Goal: Communication & Community: Answer question/provide support

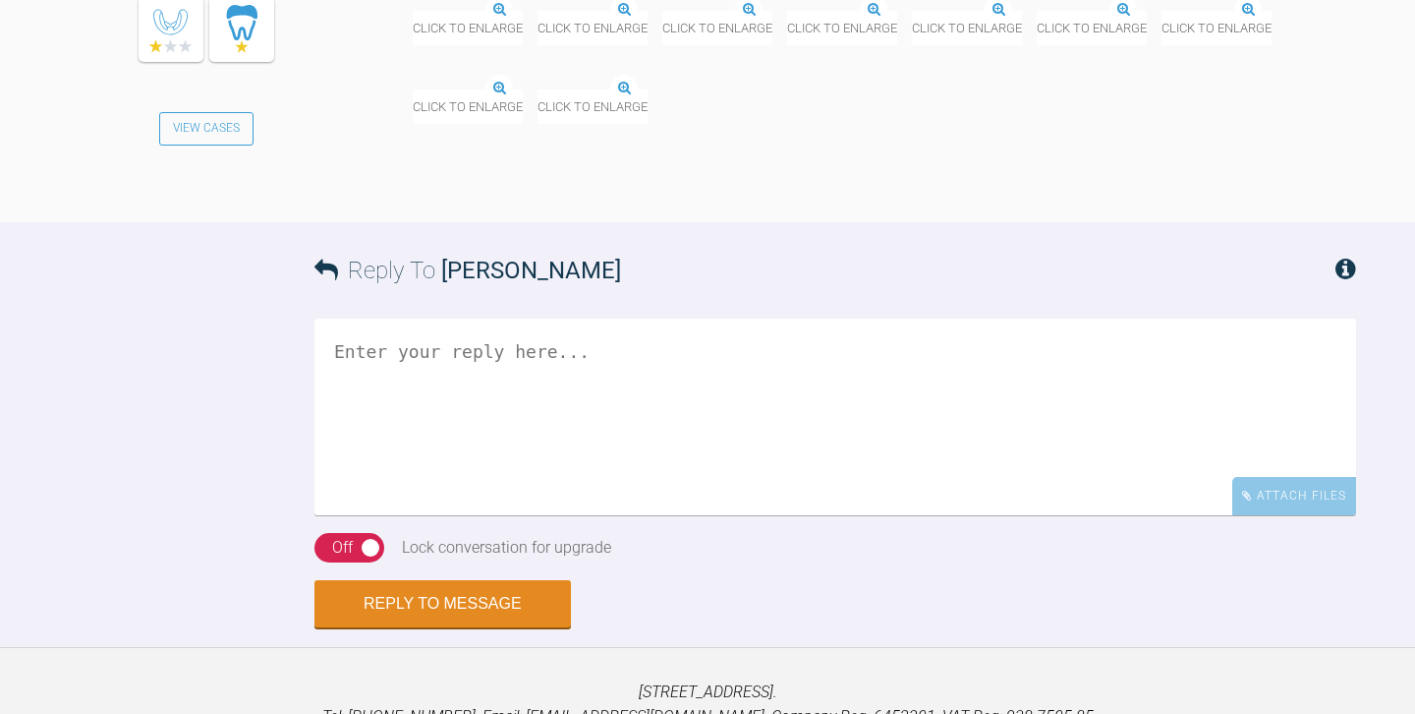
scroll to position [3096, 0]
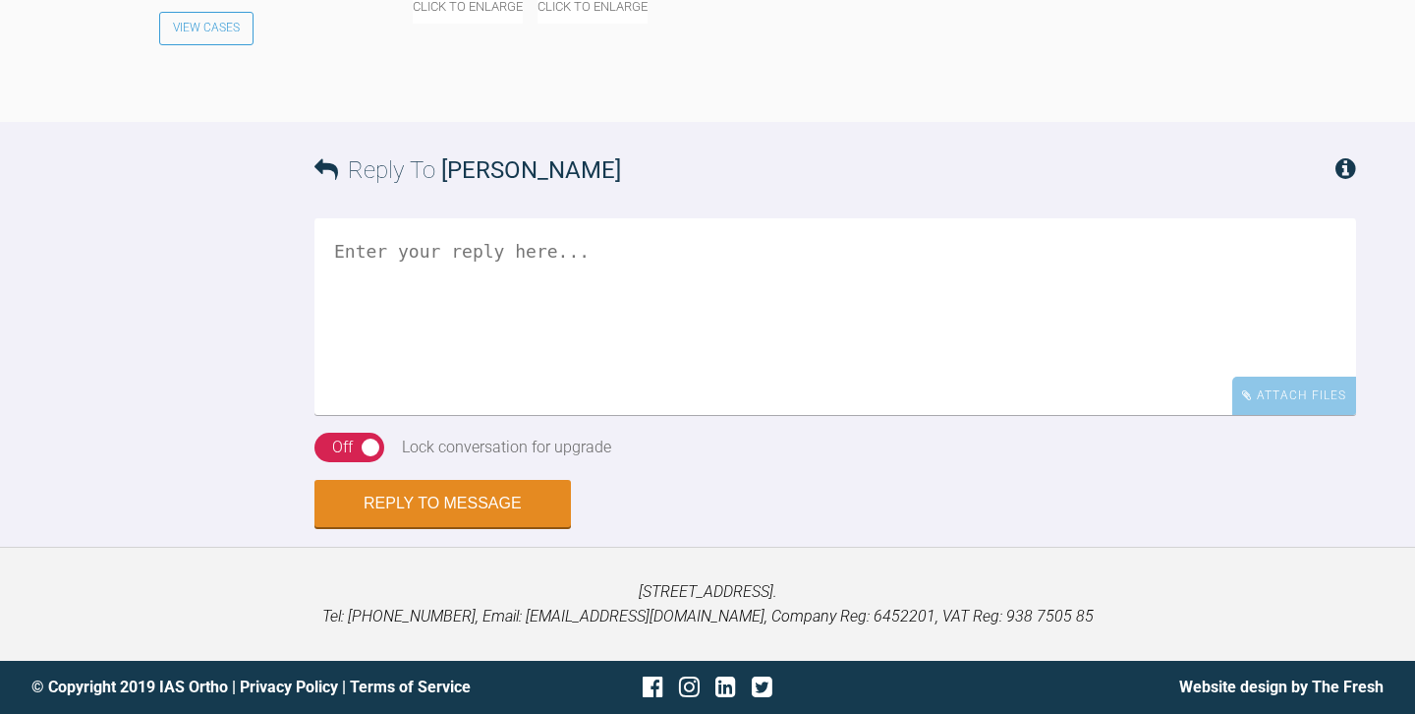
scroll to position [3295, 0]
click at [554, 415] on textarea at bounding box center [836, 316] width 1042 height 197
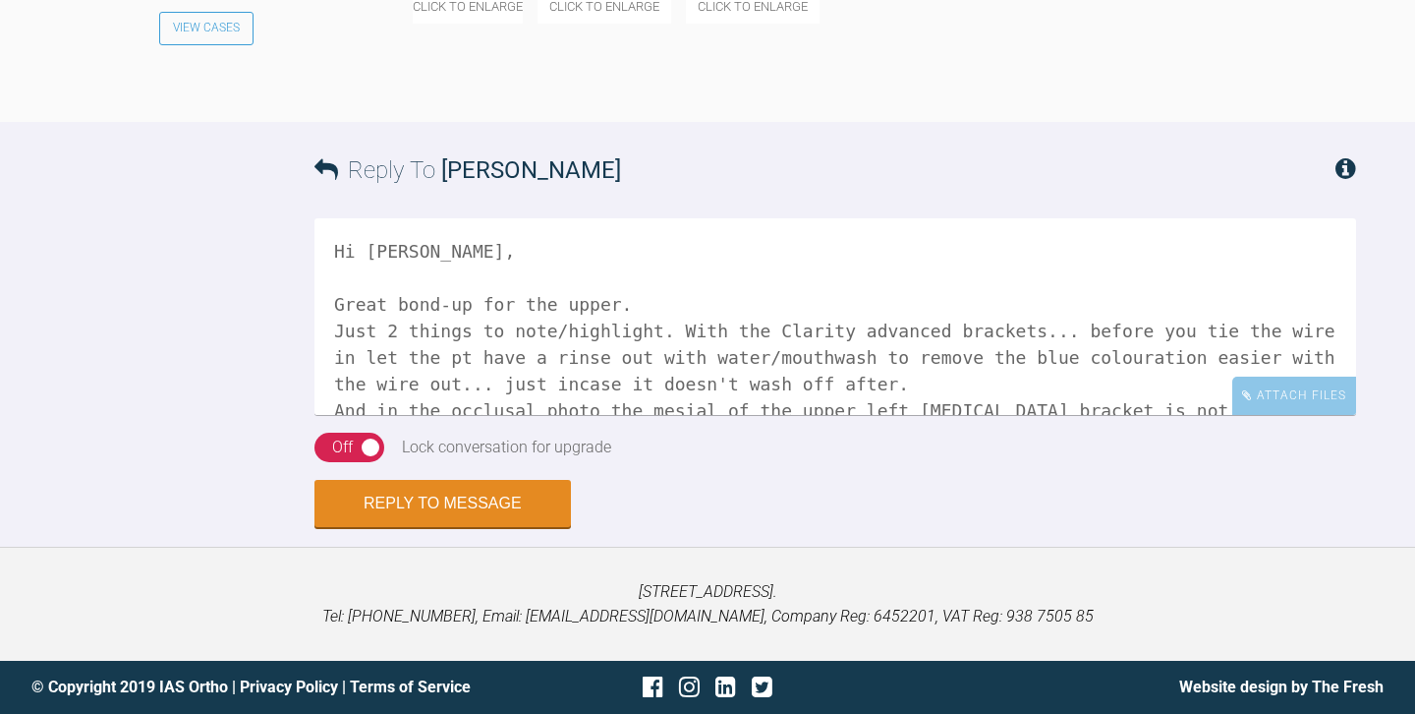
scroll to position [3517, 0]
type textarea "Hi Owen, Great bond-up for the upper. Just 2 things to note/highlight. With the…"
click at [368, 462] on div "On Off" at bounding box center [350, 446] width 70 height 29
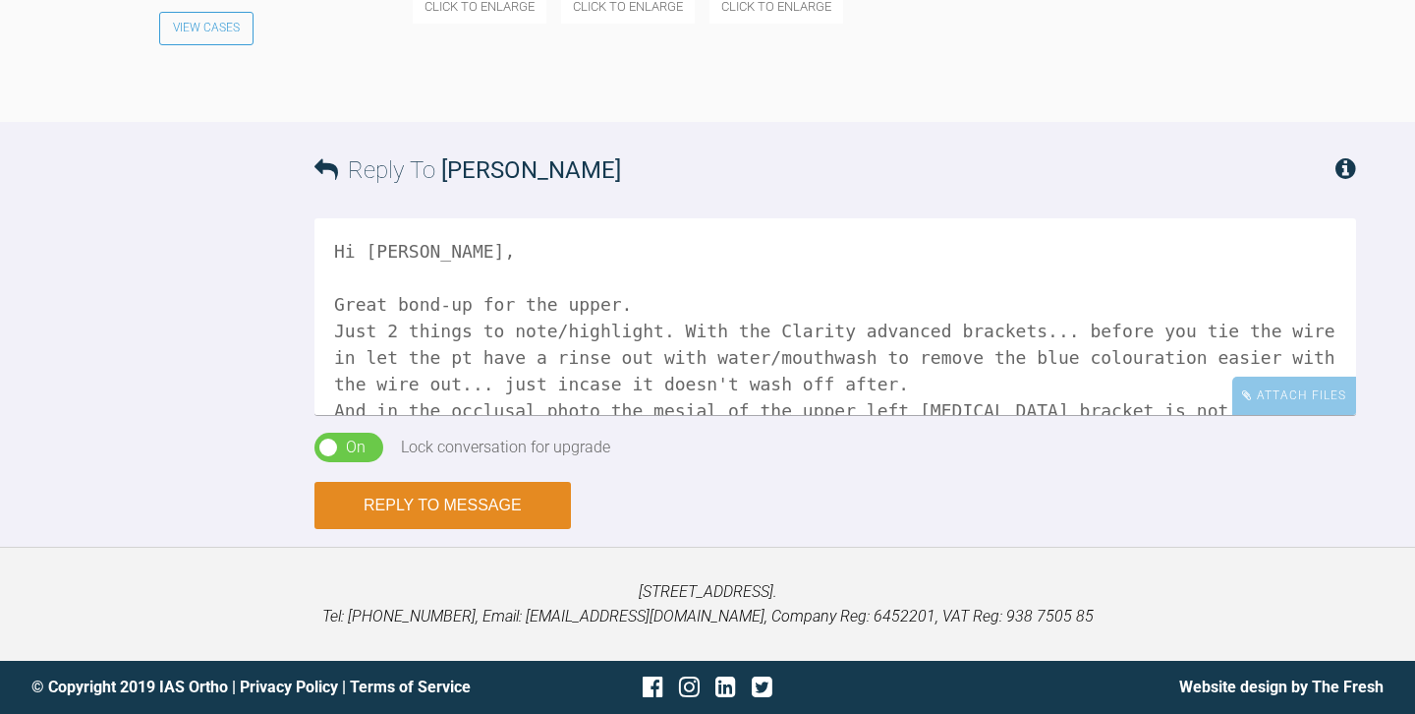
click at [433, 529] on button "Reply to Message" at bounding box center [443, 505] width 257 height 47
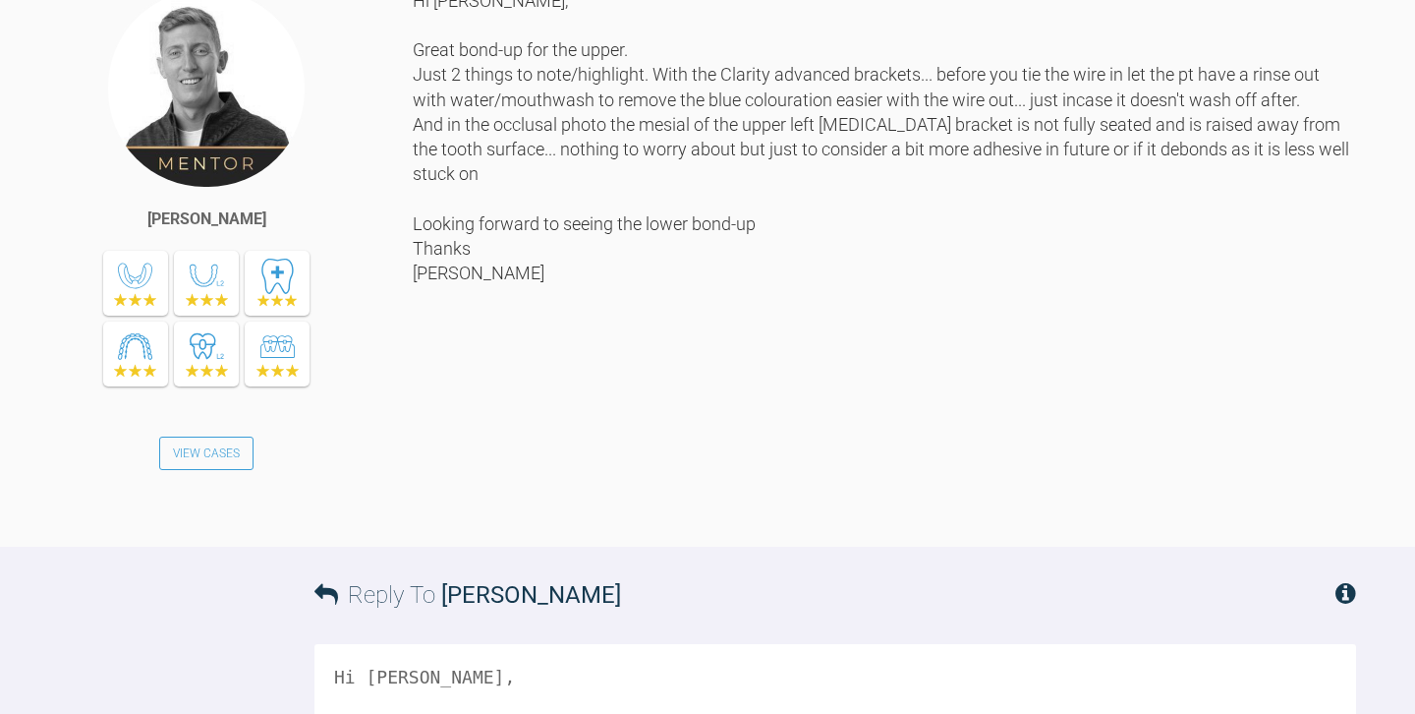
scroll to position [3496, 0]
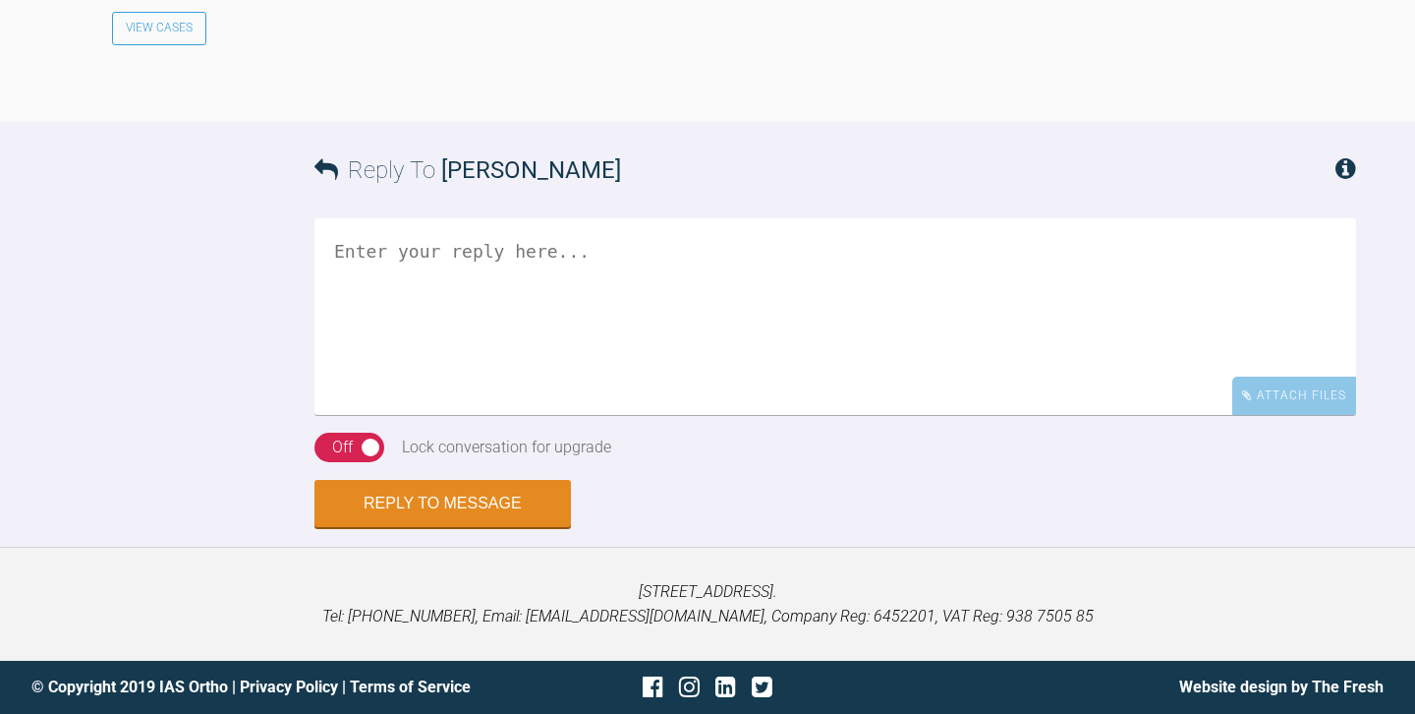
scroll to position [2706, 0]
click at [503, 415] on textarea at bounding box center [836, 316] width 1042 height 197
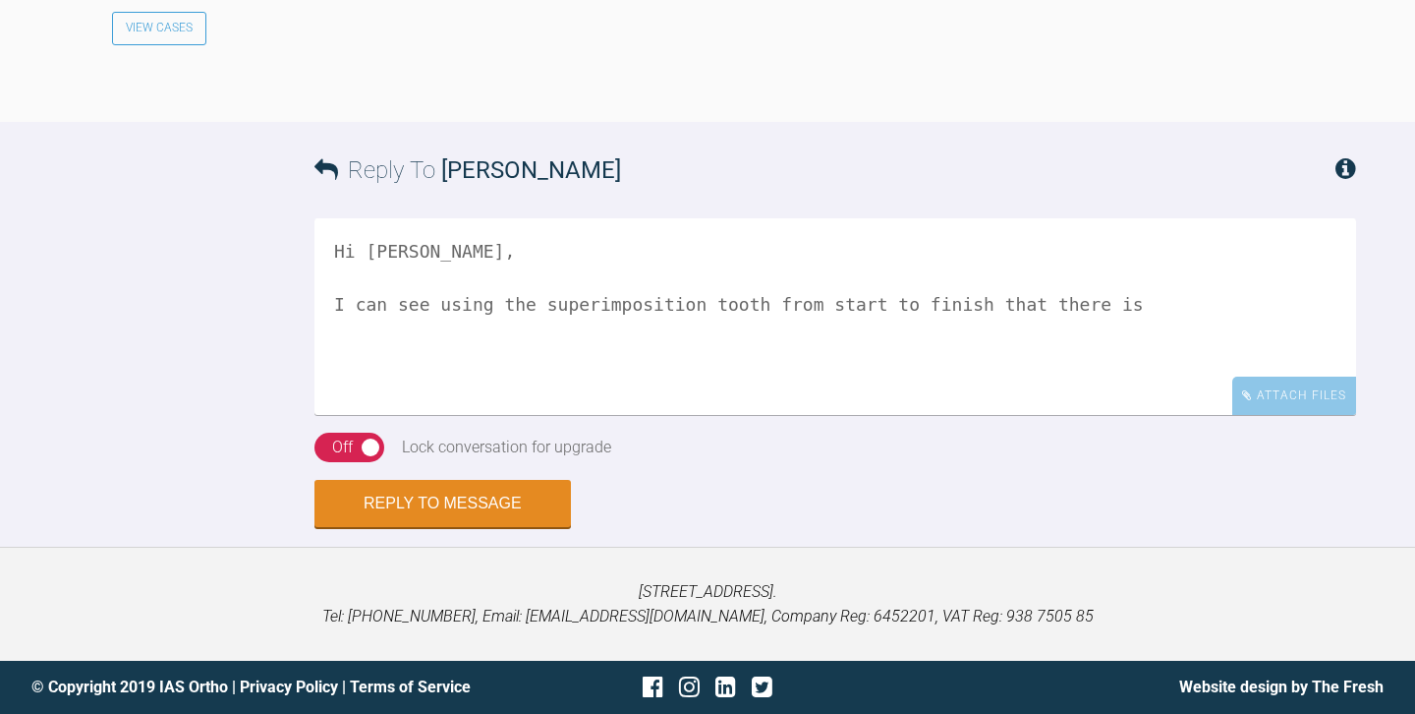
scroll to position [2844, 0]
click at [652, 415] on textarea "Hi [PERSON_NAME], I can see using the superimposition tooth from start to finis…" at bounding box center [836, 316] width 1042 height 197
click at [1253, 415] on textarea "Hi [PERSON_NAME], I can see using the superimposition tool from start to finish…" at bounding box center [836, 316] width 1042 height 197
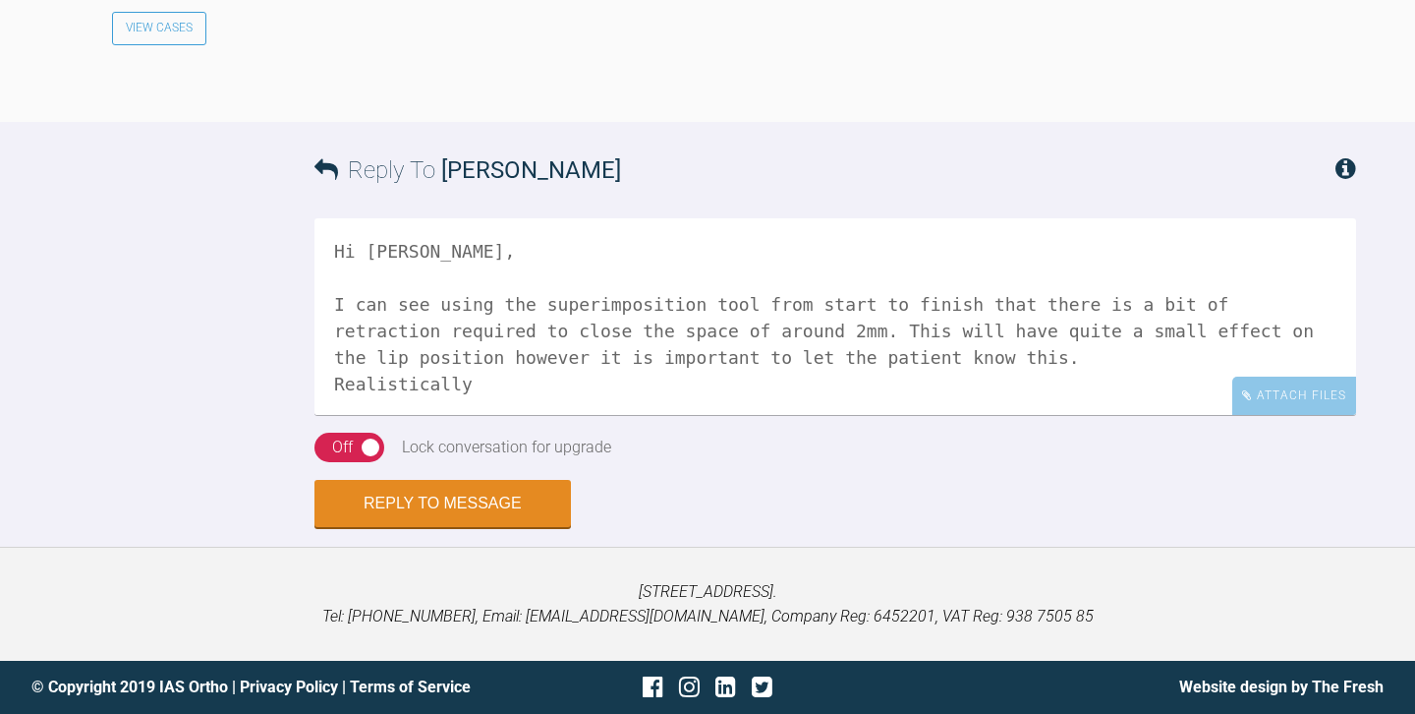
scroll to position [2875, 0]
click at [919, 415] on textarea "Hi [PERSON_NAME], I can see using the superimposition tool from start to finish…" at bounding box center [836, 316] width 1042 height 197
click at [1239, 415] on textarea "Hi [PERSON_NAME], I can see using the superimposition tool from start to finish…" at bounding box center [836, 316] width 1042 height 197
click at [1029, 415] on textarea "Hi Amisha, I can see using the superimposition tool from start to finish that t…" at bounding box center [836, 316] width 1042 height 197
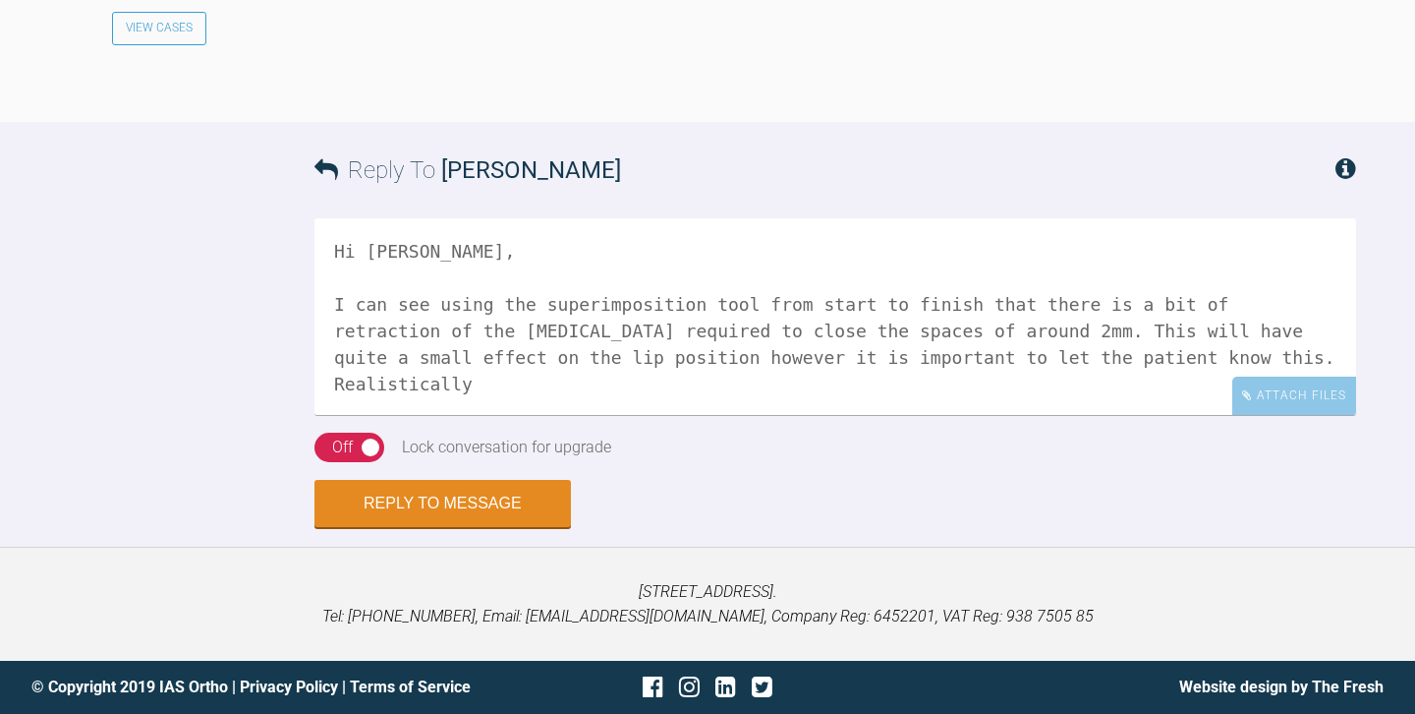
click at [467, 415] on textarea "Hi Amisha, I can see using the superimposition tool from start to finish that t…" at bounding box center [836, 316] width 1042 height 197
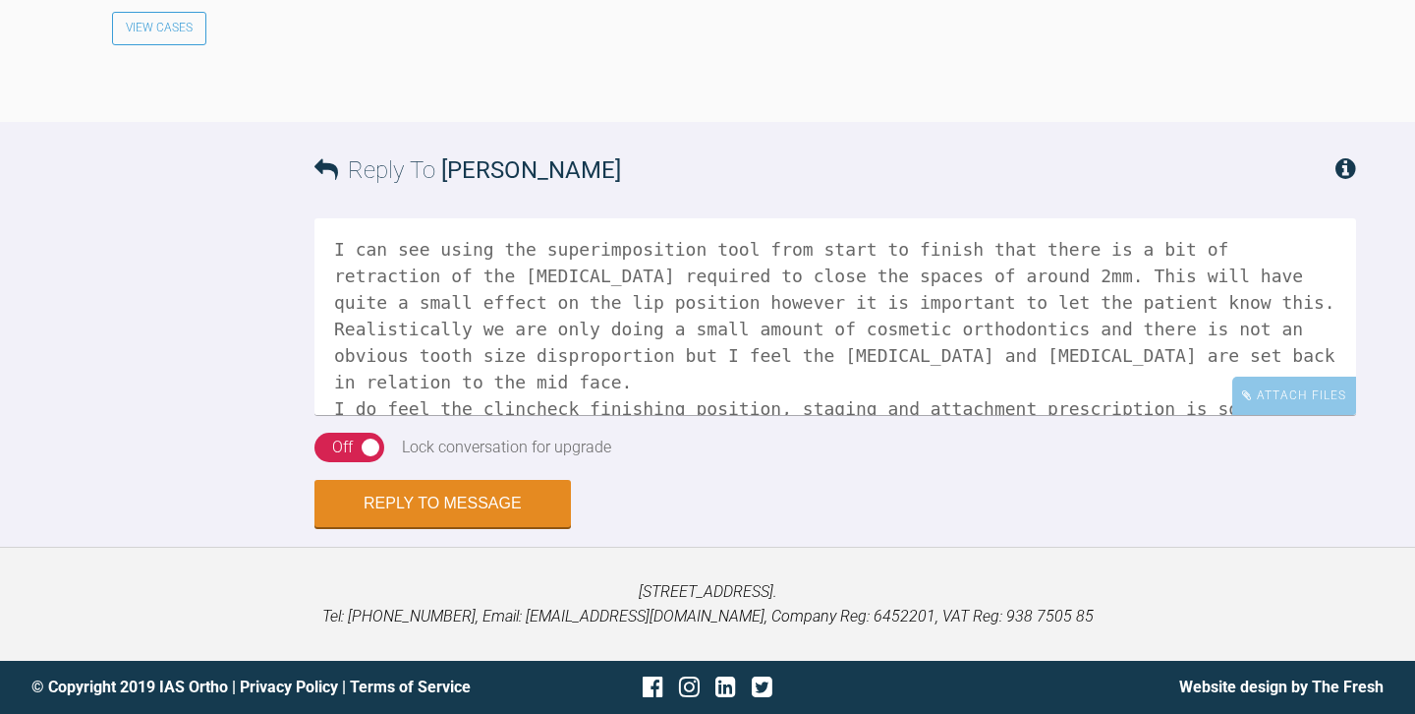
scroll to position [59, 0]
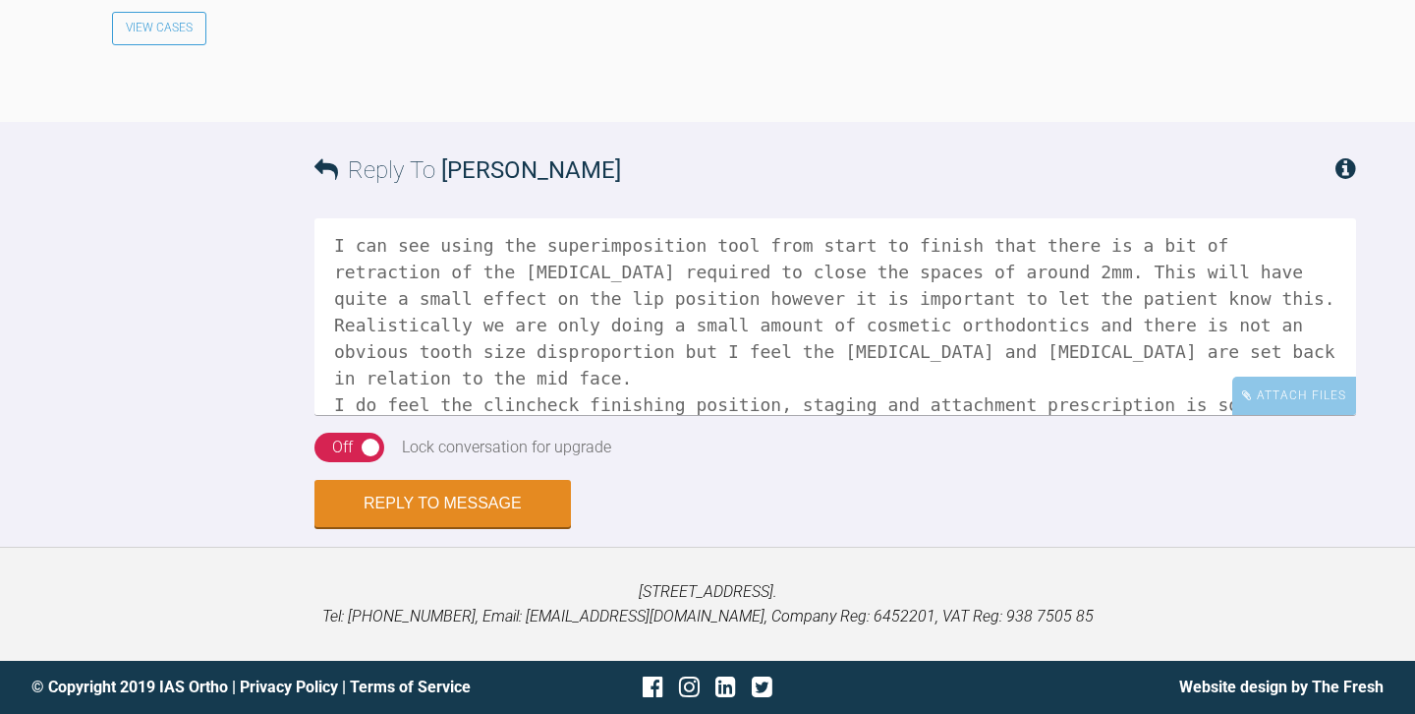
click at [596, 415] on textarea "Hi Amisha, I can see using the superimposition tool from start to finish that t…" at bounding box center [836, 316] width 1042 height 197
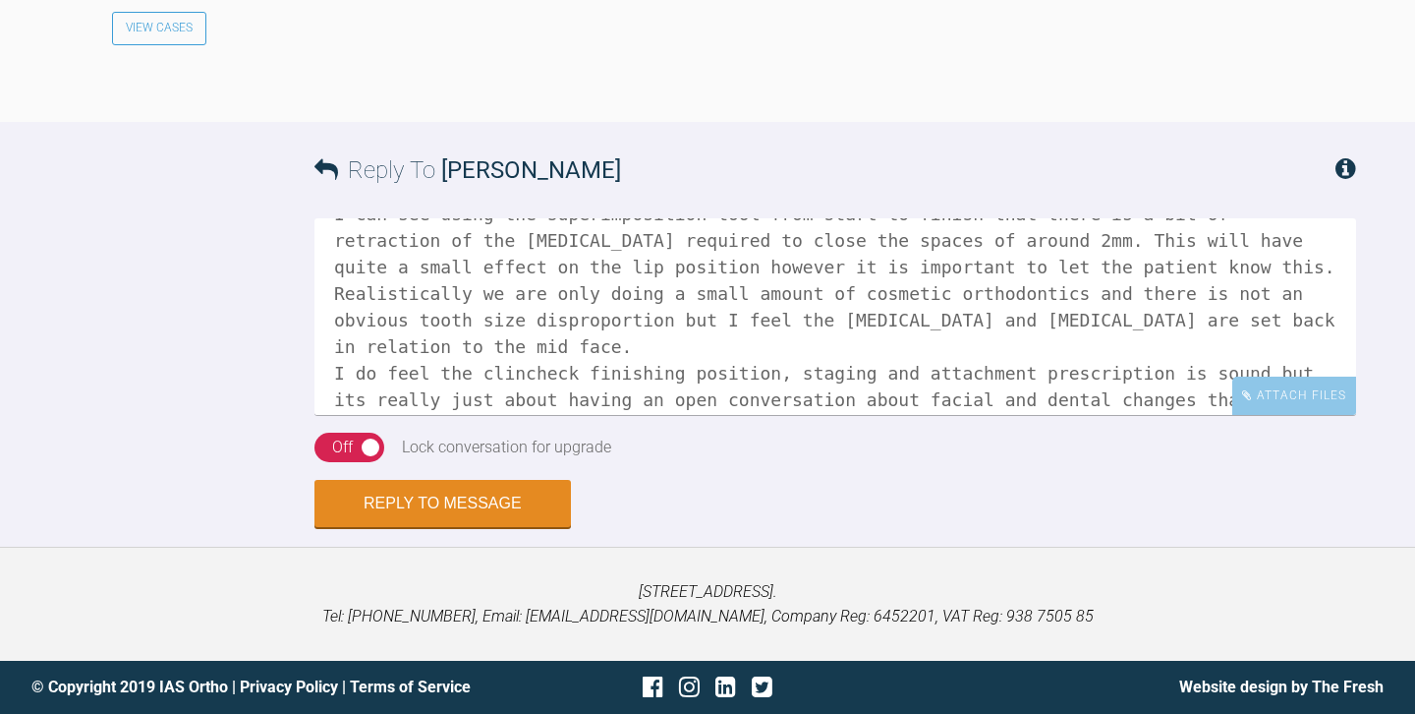
scroll to position [86, 0]
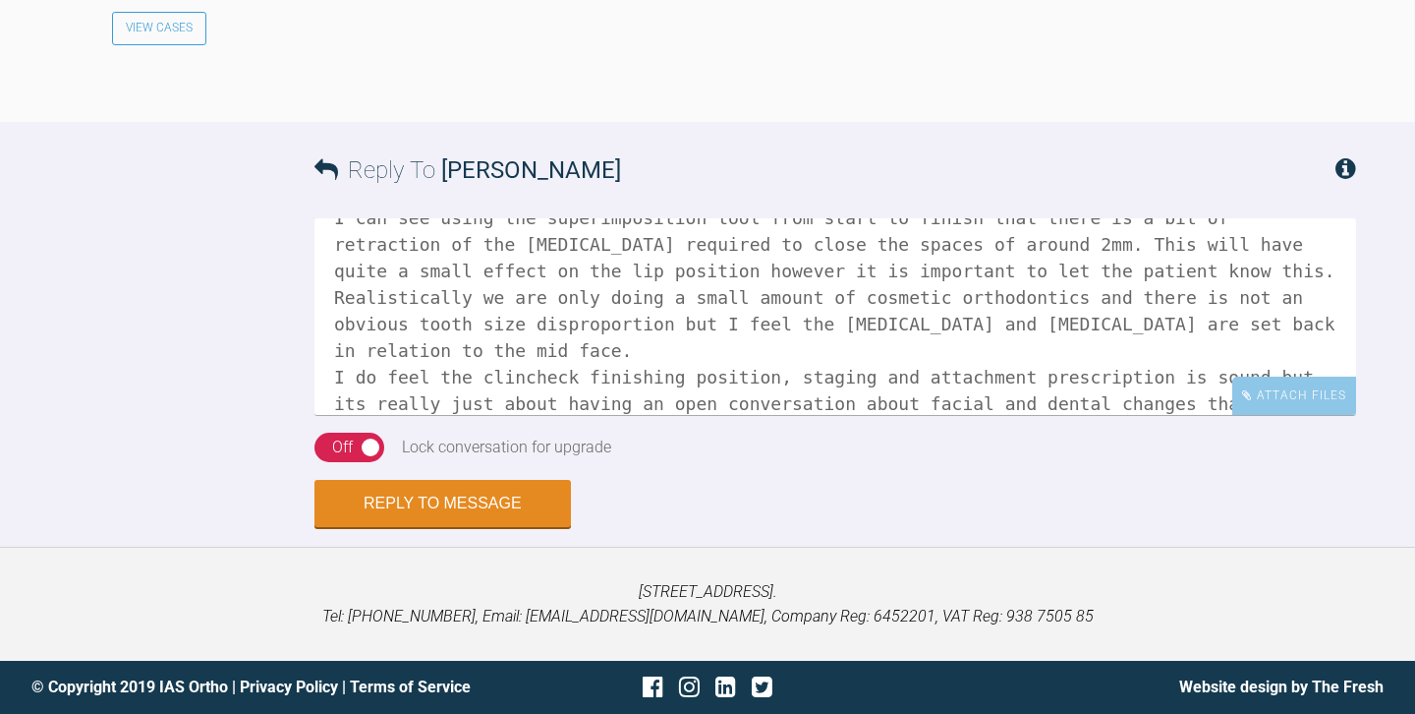
click at [877, 415] on textarea "Hi Amisha, I can see using the superimposition tool from start to finish that t…" at bounding box center [836, 316] width 1042 height 197
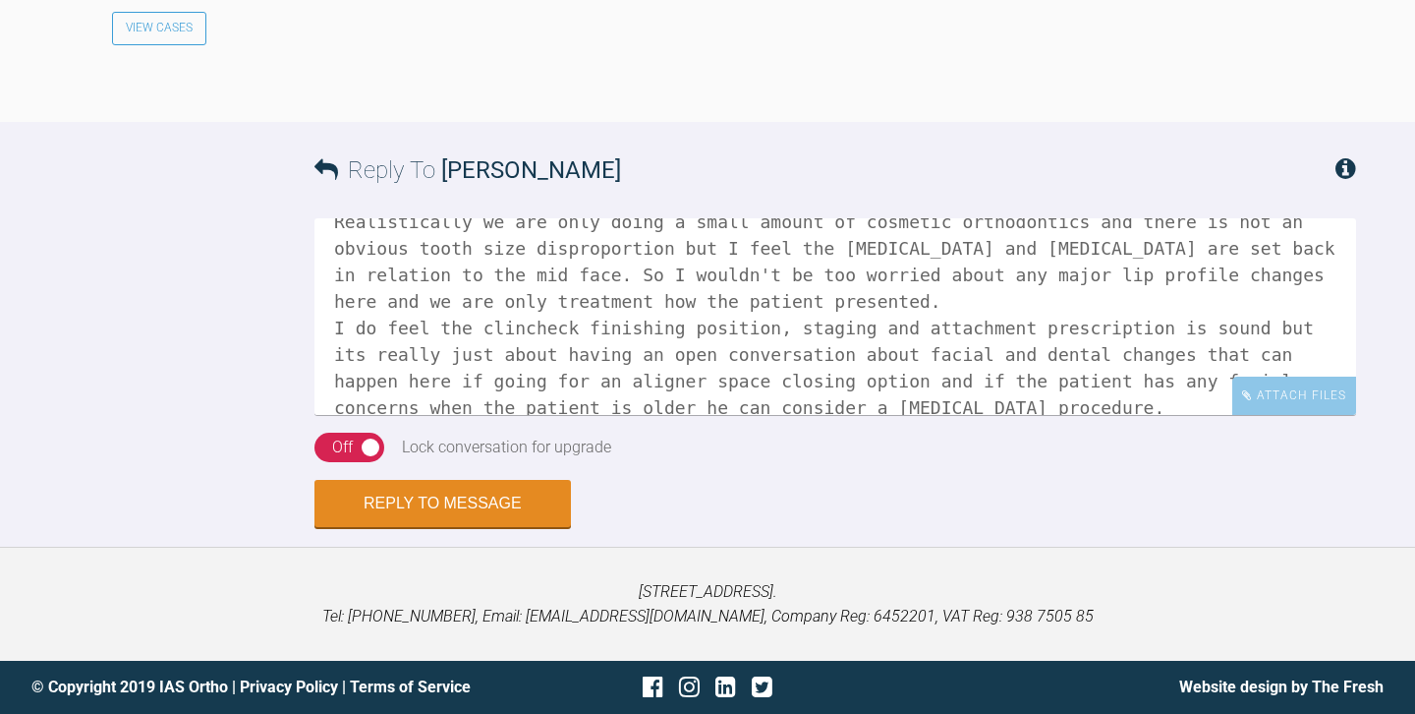
scroll to position [161, 0]
click at [503, 415] on textarea "Hi Amisha, I can see using the superimposition tool from start to finish that t…" at bounding box center [836, 316] width 1042 height 197
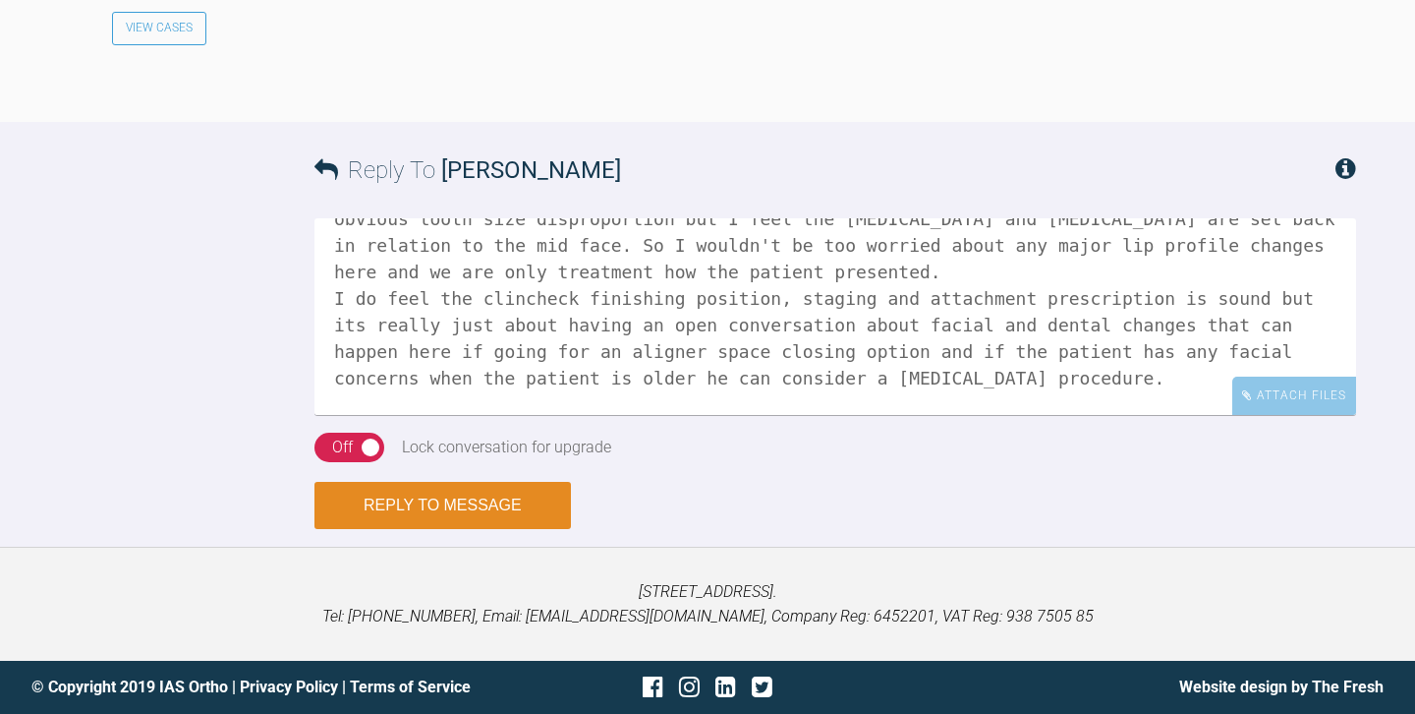
scroll to position [3114, 0]
type textarea "Hi Amisha, I can see using the superimposition tool from start to finish that t…"
click at [436, 499] on button "Reply to Message" at bounding box center [443, 505] width 257 height 47
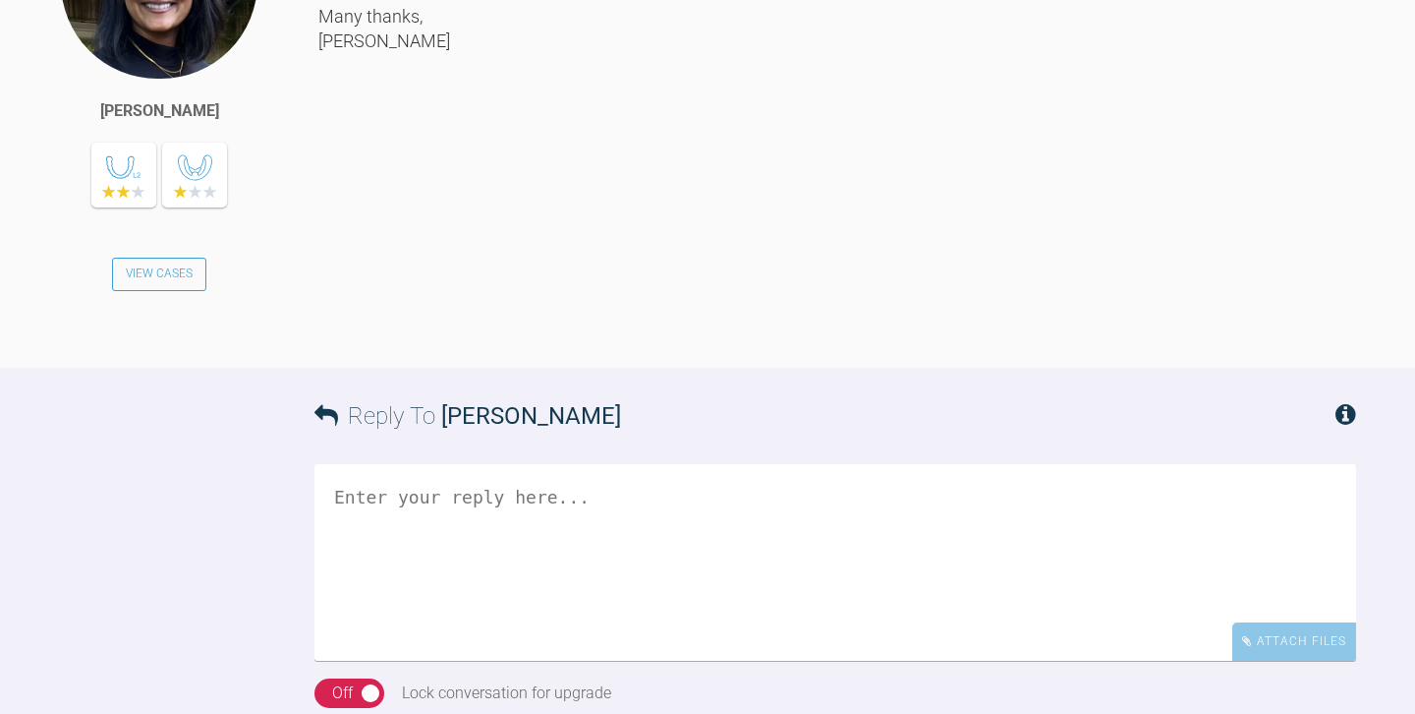
scroll to position [2383, 0]
click at [662, 337] on div "Hi Josh, I hope you're well! I have made adjustments with the following CC: htt…" at bounding box center [837, 108] width 1038 height 458
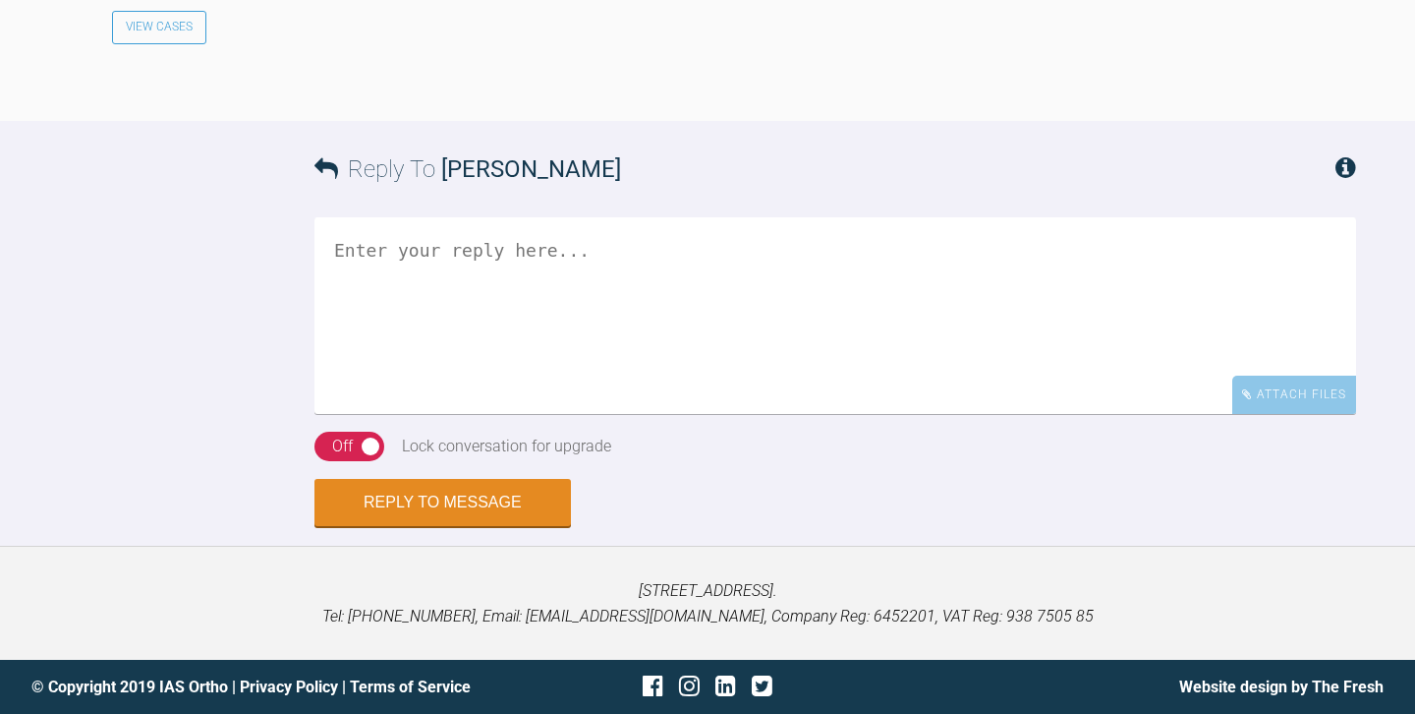
scroll to position [2809, 0]
click at [581, 414] on textarea at bounding box center [836, 315] width 1042 height 197
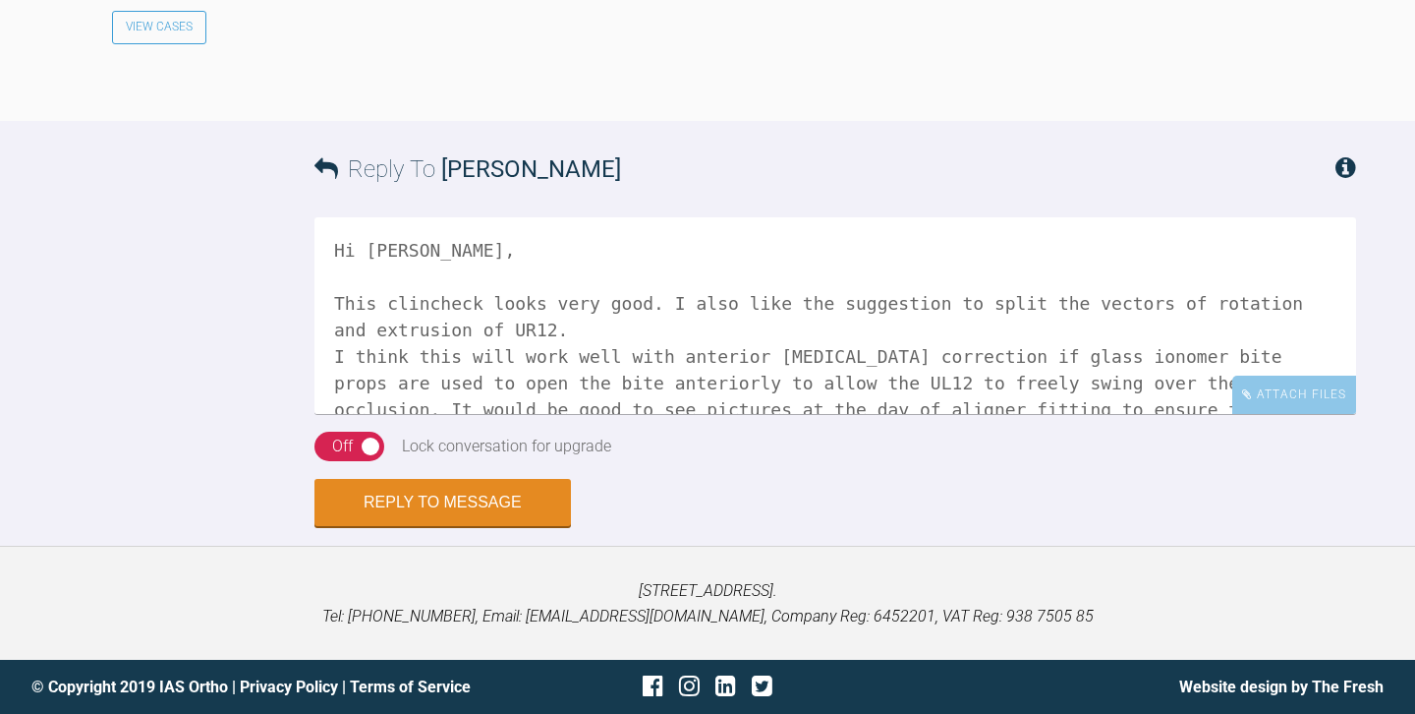
scroll to position [6, 0]
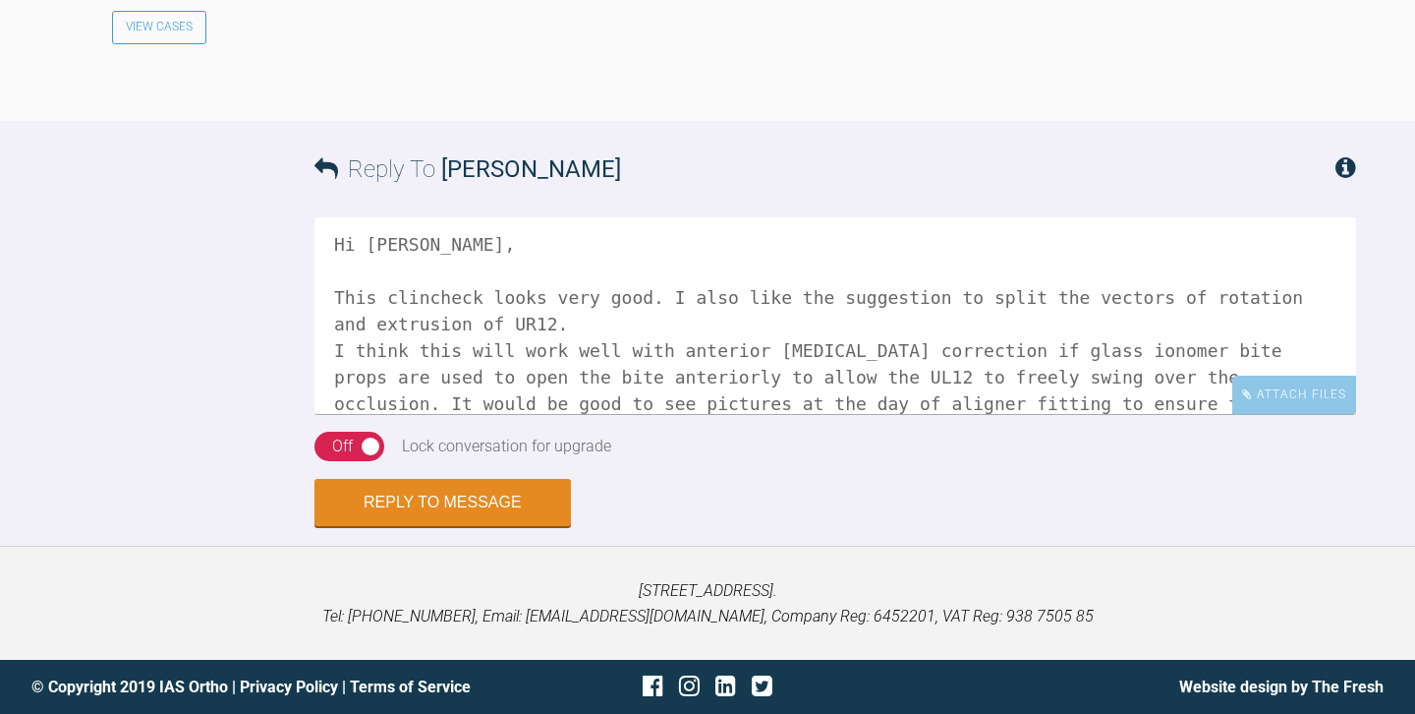
click at [765, 414] on textarea "Hi Amisha, This clincheck looks very good. I also like the suggestion to split …" at bounding box center [836, 315] width 1042 height 197
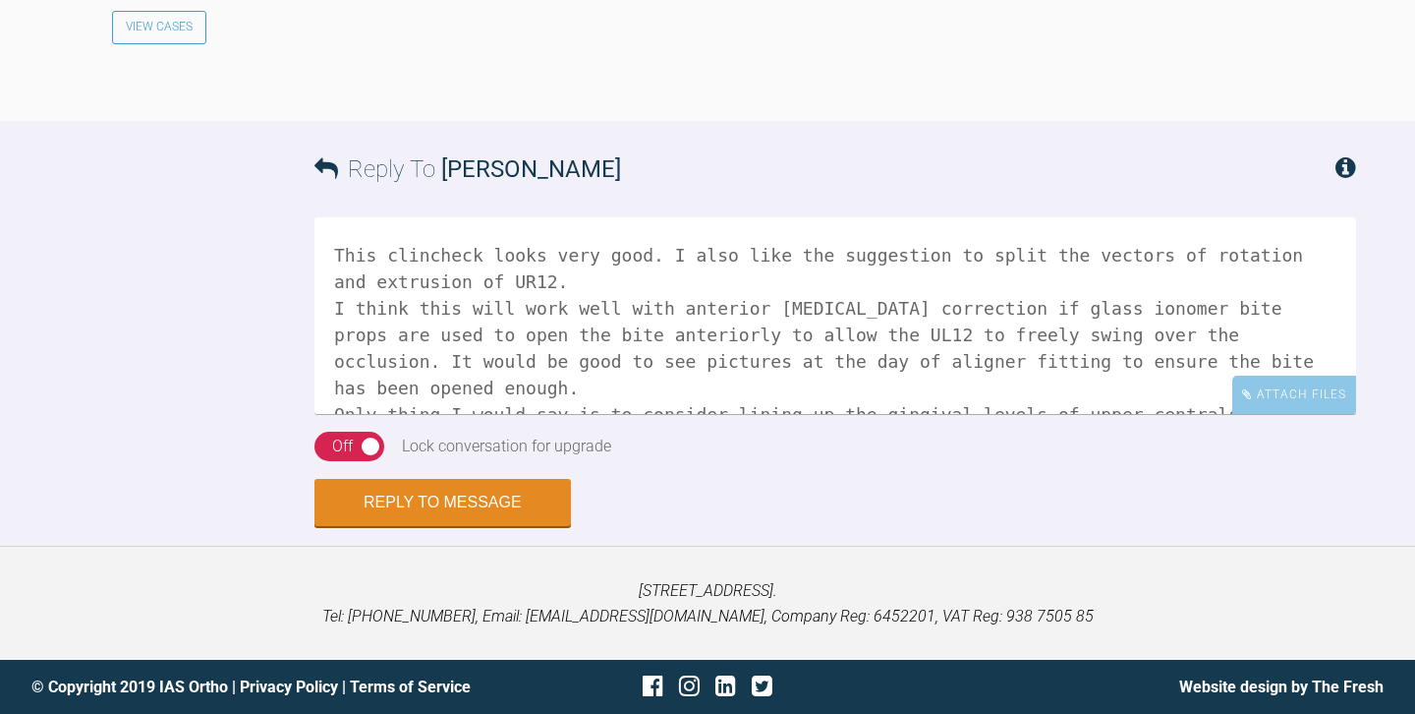
scroll to position [61, 0]
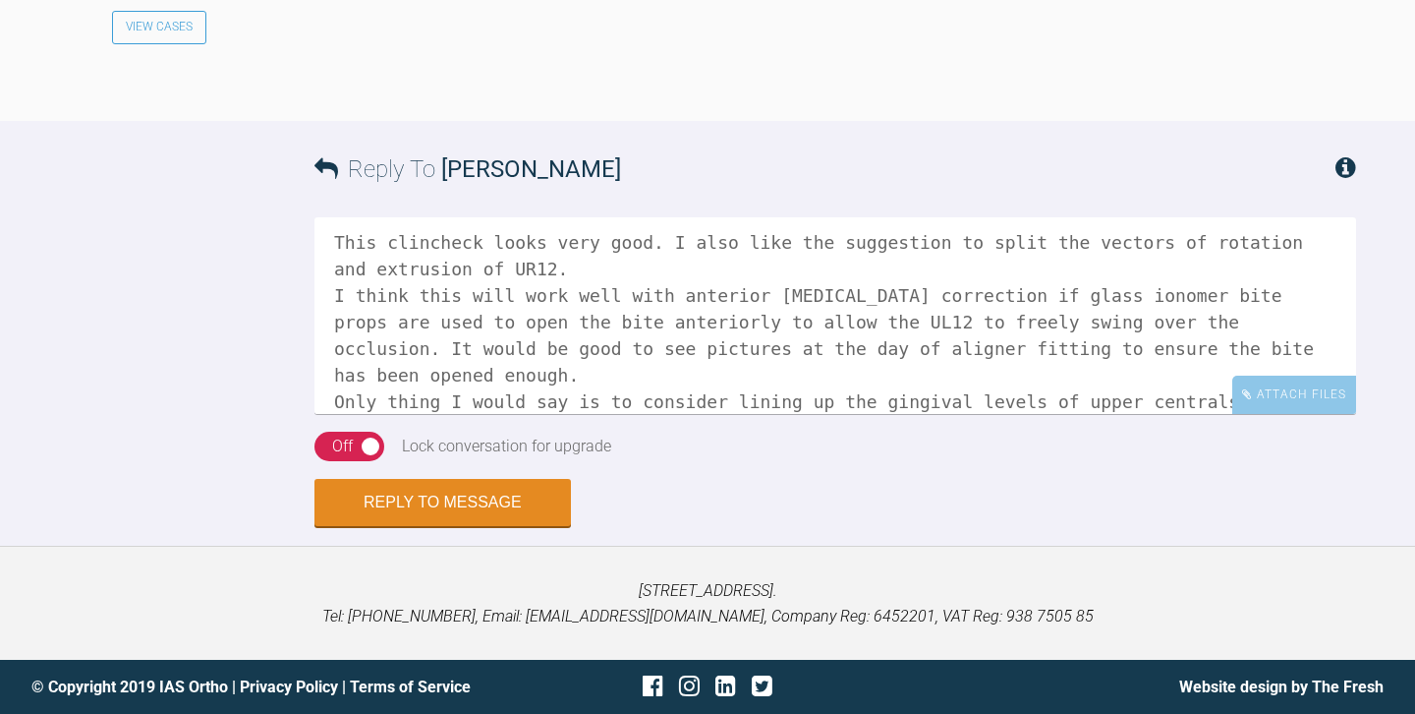
click at [413, 414] on textarea "Hi Amisha, This clincheck looks very good. I also like the suggestion to split …" at bounding box center [836, 315] width 1042 height 197
click at [936, 414] on textarea "Hi Amisha, This clincheck looks very good. I also like the suggestion to split …" at bounding box center [836, 315] width 1042 height 197
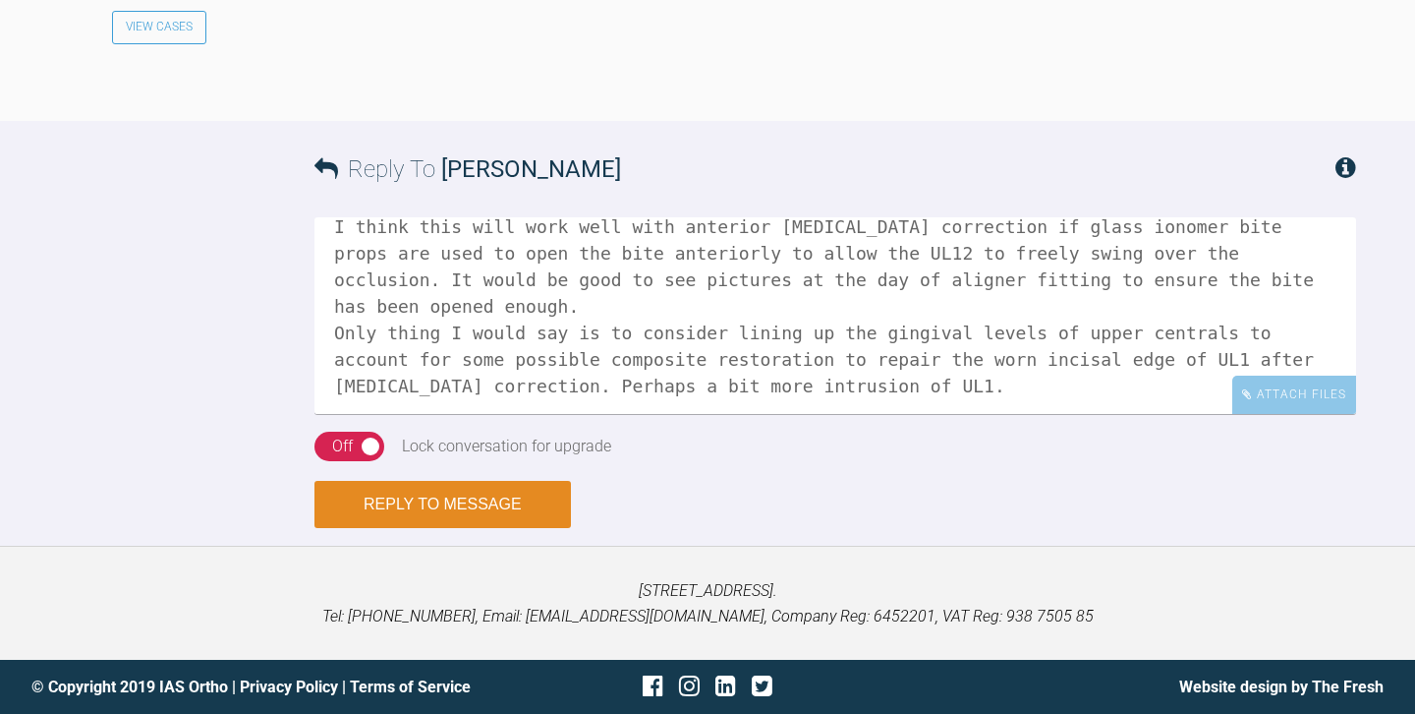
scroll to position [3114, 0]
type textarea "Hi Amisha, This clincheck looks very good. I also like the suggestion to split …"
click at [408, 505] on button "Reply to Message" at bounding box center [443, 504] width 257 height 47
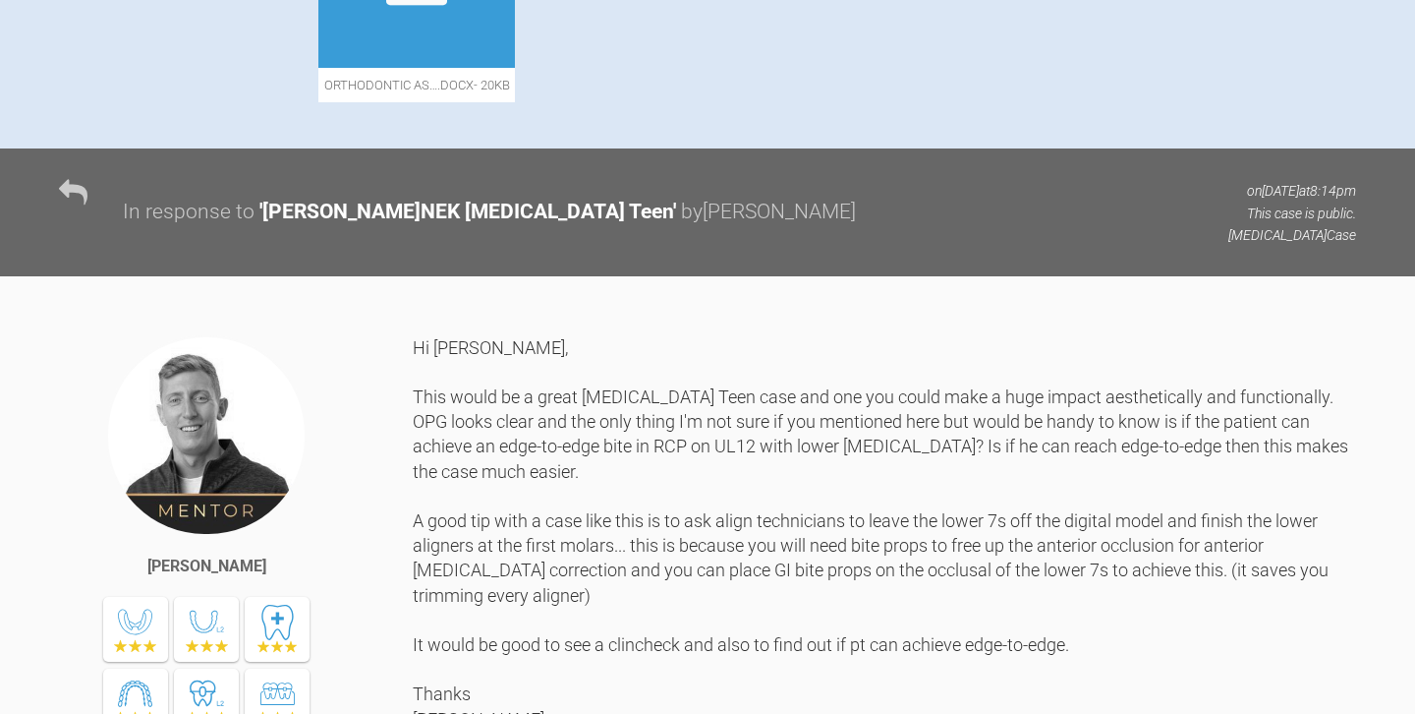
scroll to position [929, 0]
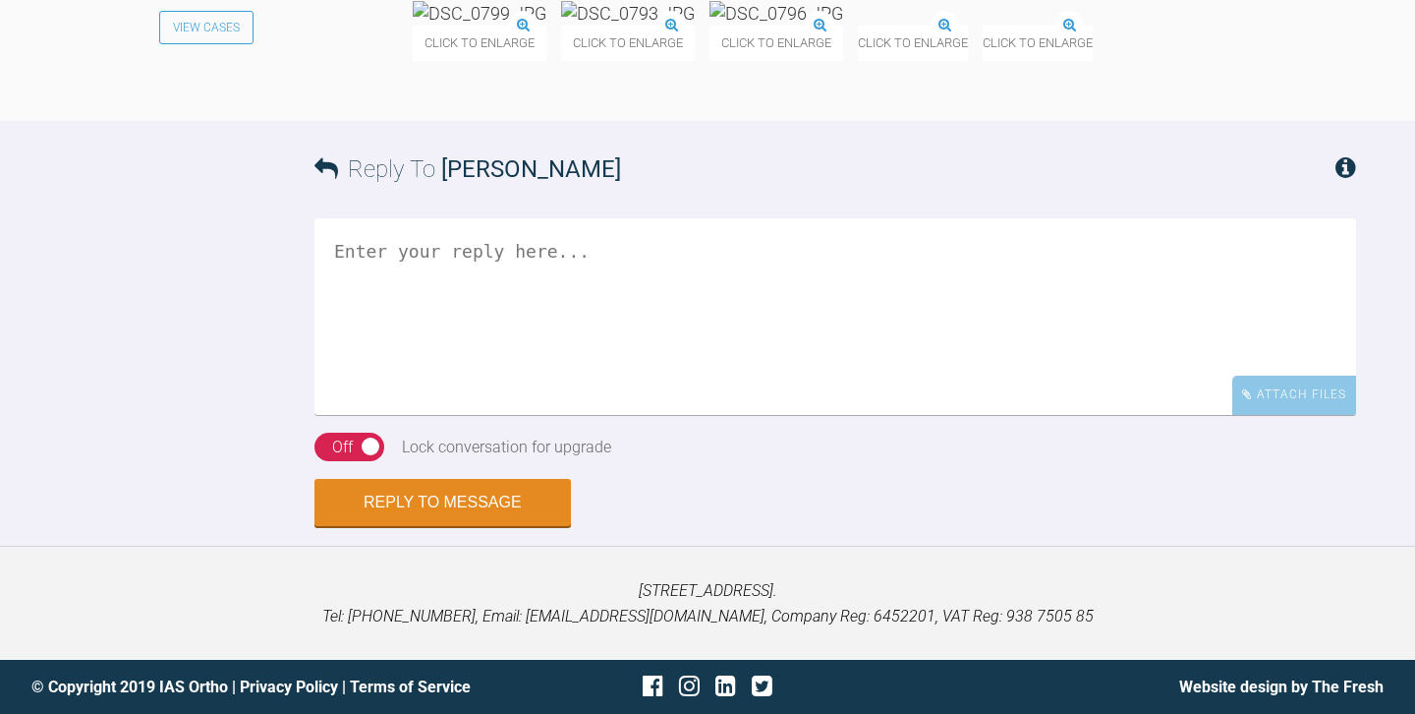
scroll to position [2793, 0]
click at [673, 415] on textarea at bounding box center [836, 316] width 1042 height 197
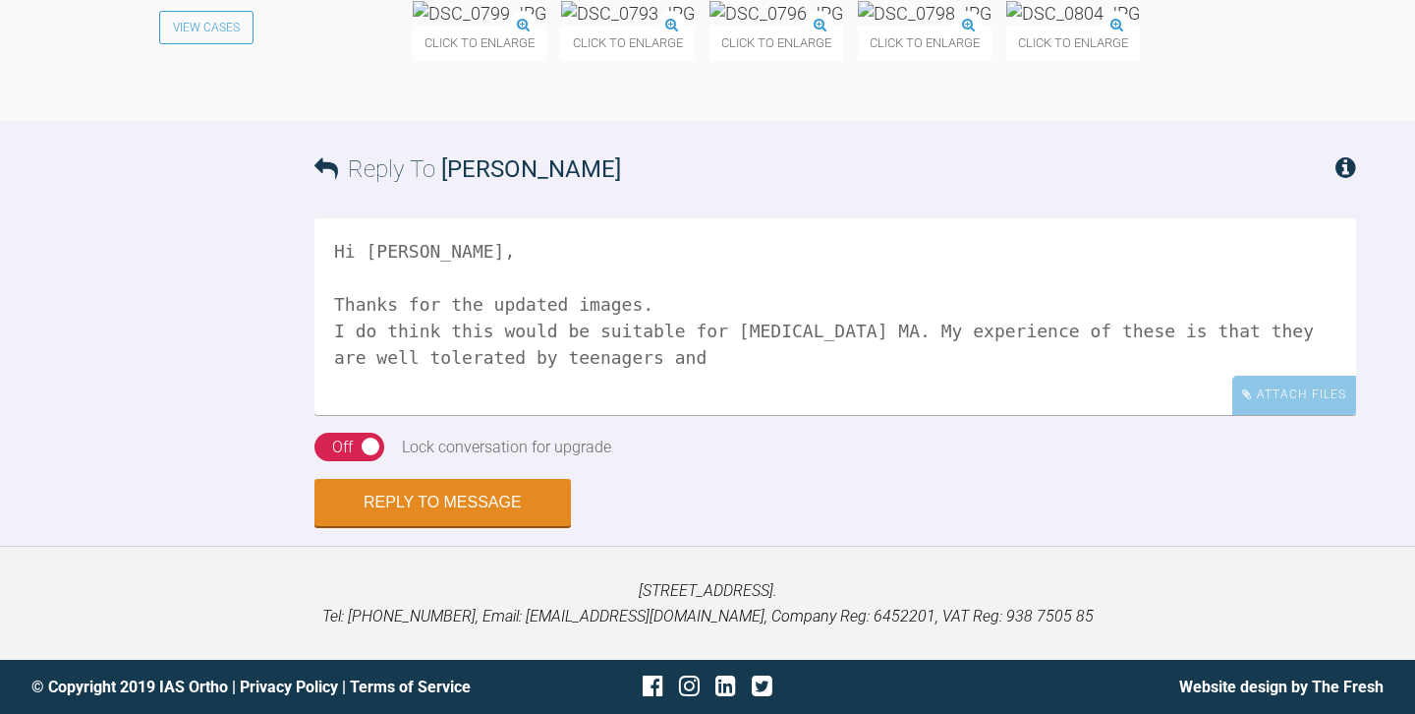
scroll to position [2993, 0]
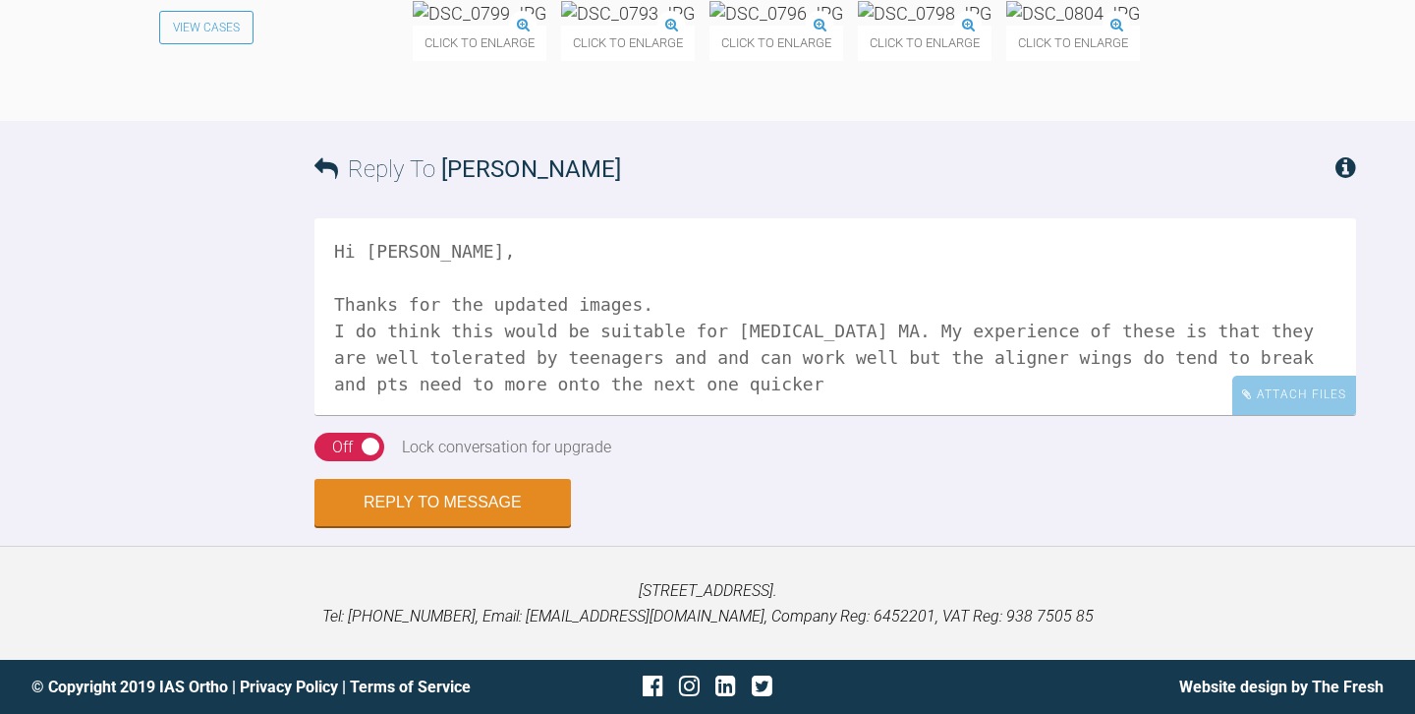
click at [1018, 415] on textarea "Hi Owen, Thanks for the updated images. I do think this would be suitable for I…" at bounding box center [836, 316] width 1042 height 197
click at [1145, 415] on textarea "Hi Owen, Thanks for the updated images. I do think this would be suitable for I…" at bounding box center [836, 316] width 1042 height 197
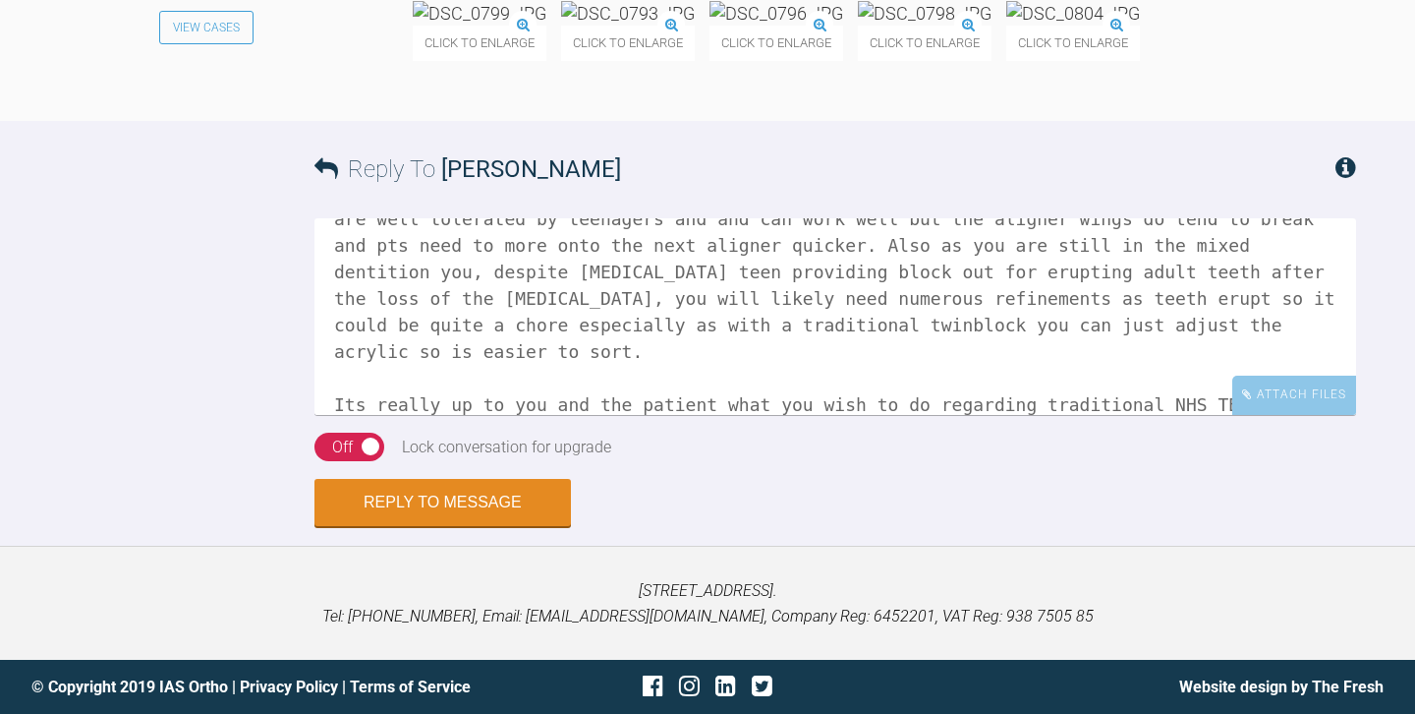
scroll to position [165, 0]
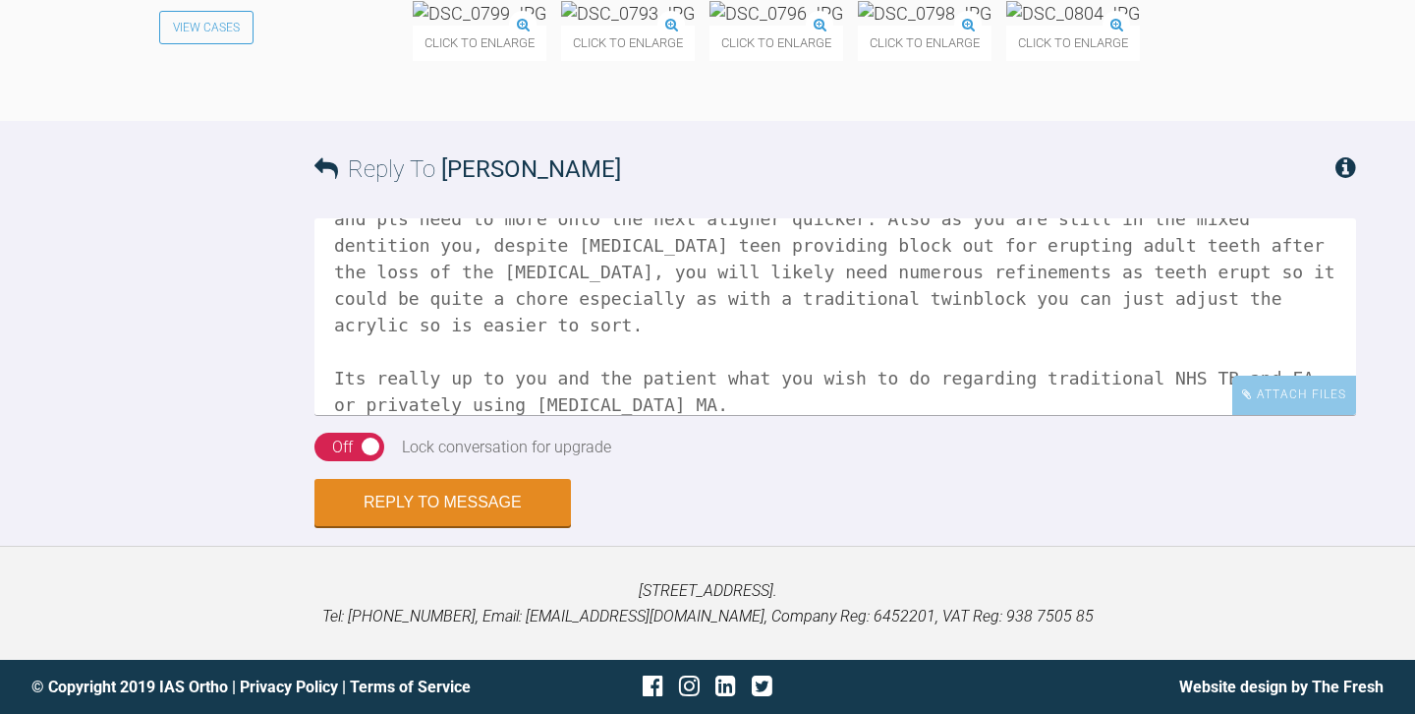
type textarea "Hi Owen, Thanks for the updated images. I do think this would be suitable for I…"
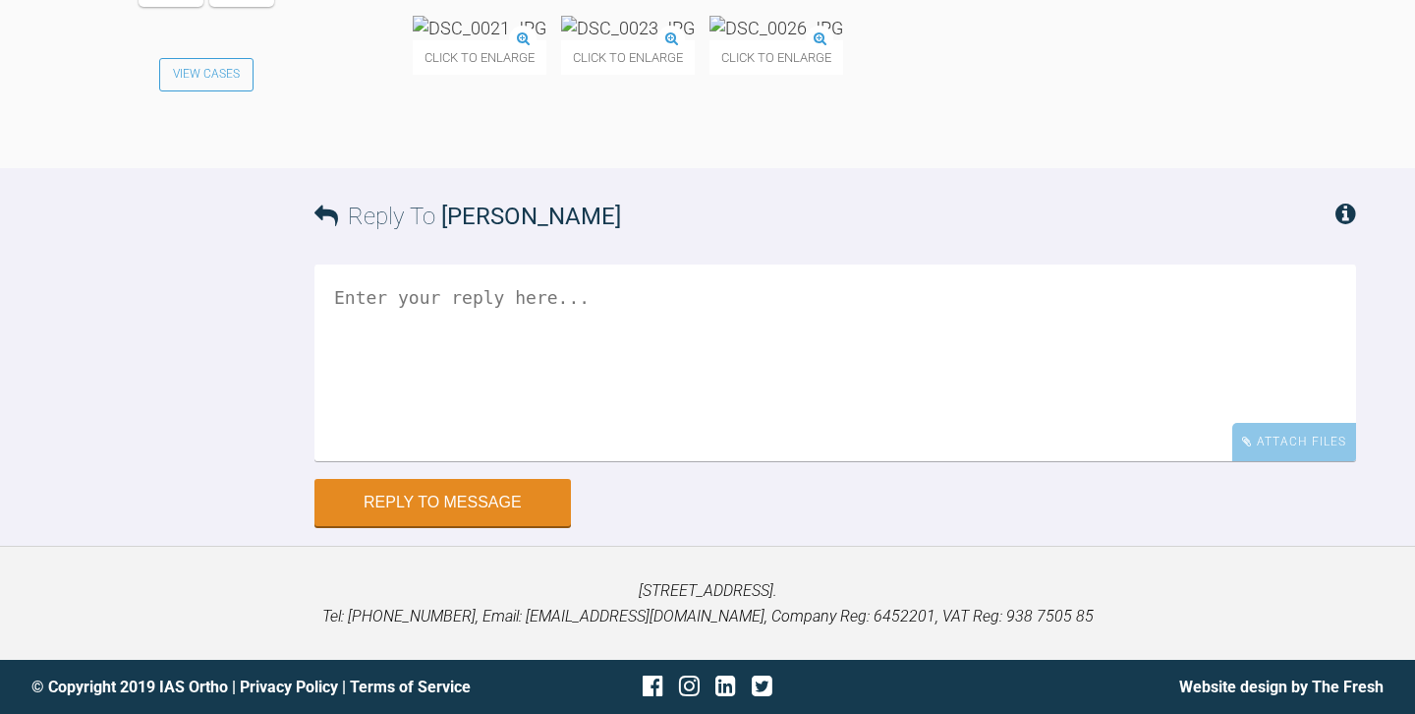
scroll to position [17586, 0]
click at [513, 40] on img at bounding box center [480, 28] width 134 height 25
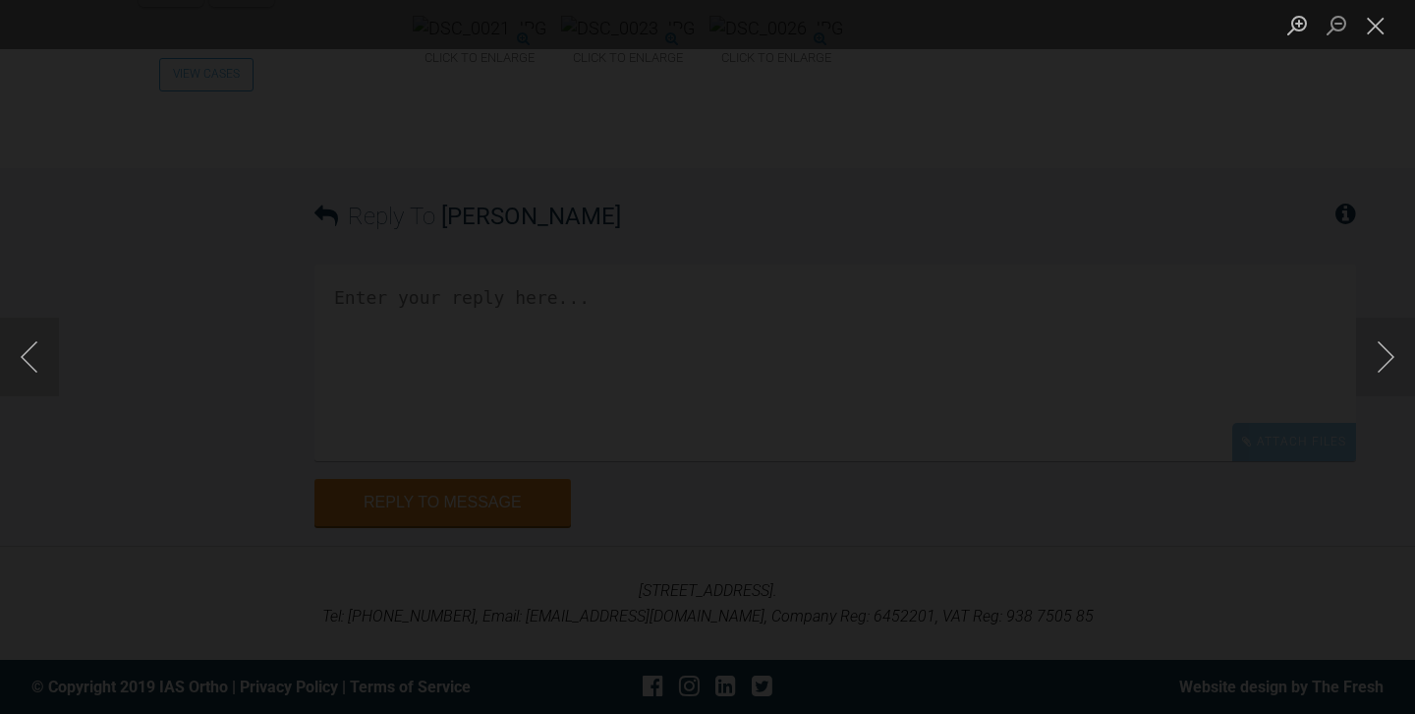
click at [59, 186] on div "Lightbox" at bounding box center [707, 357] width 1415 height 714
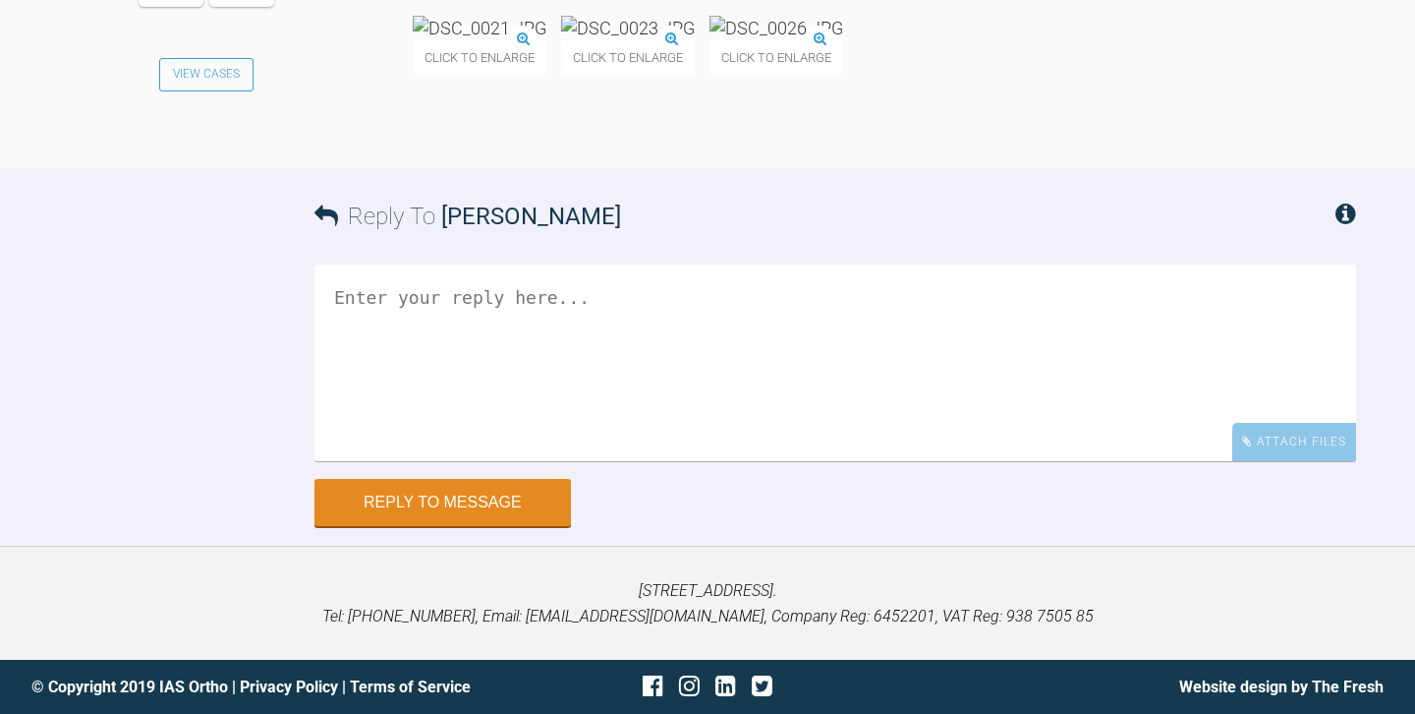
scroll to position [17632, 0]
click at [553, 461] on textarea at bounding box center [836, 362] width 1042 height 197
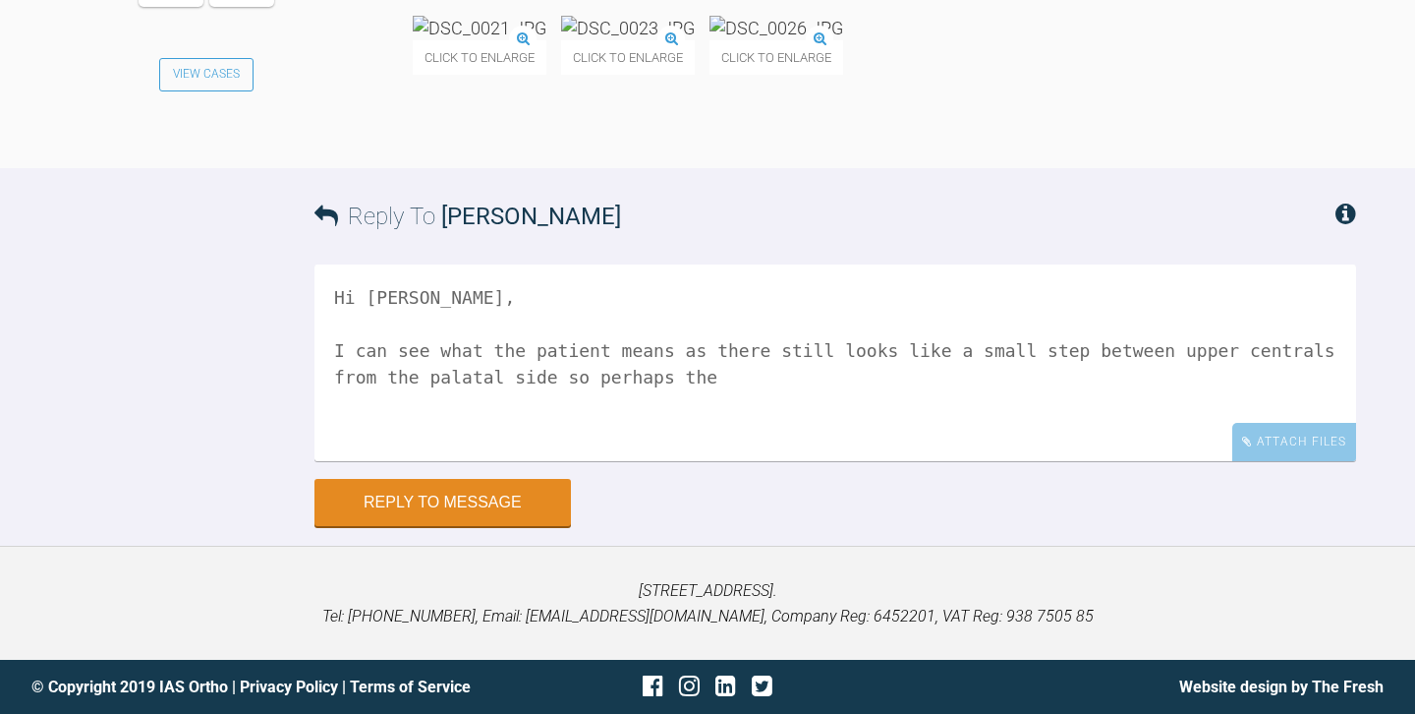
click at [695, 40] on img at bounding box center [628, 28] width 134 height 25
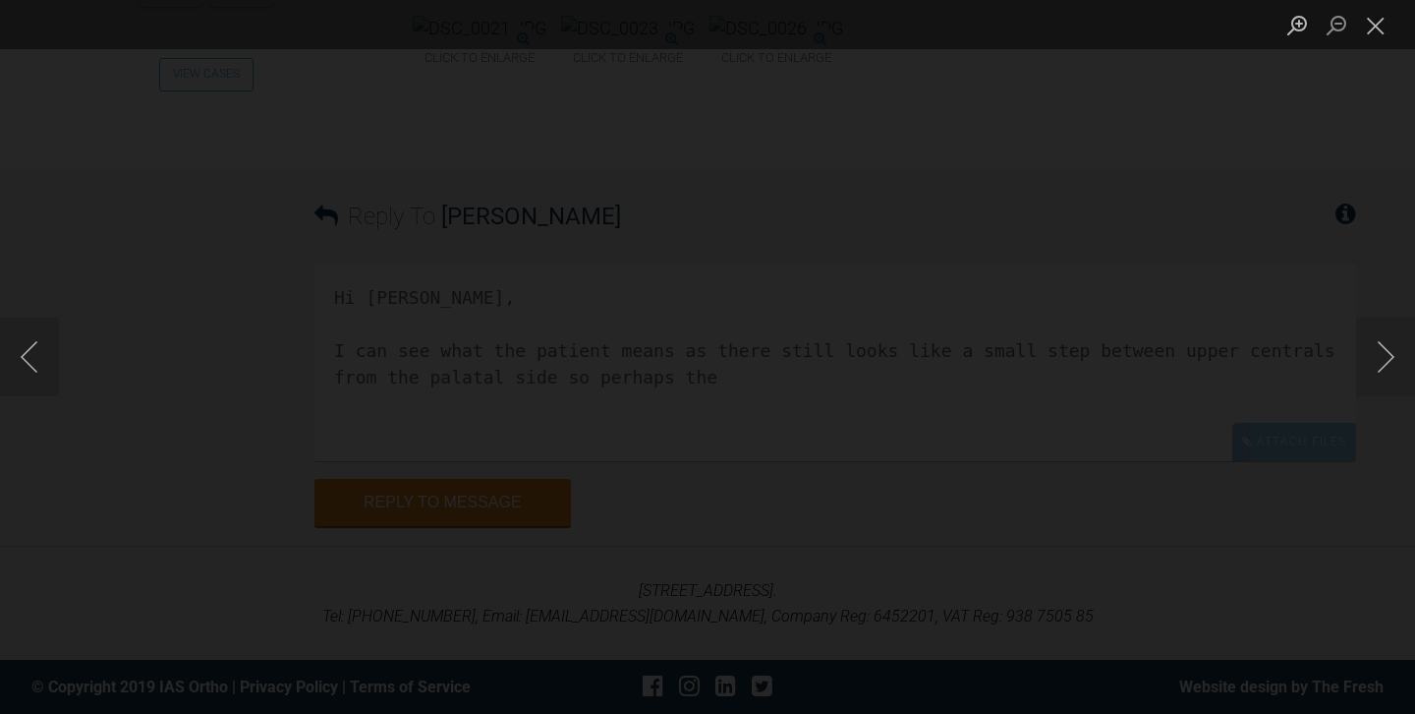
click at [1292, 164] on div "Lightbox" at bounding box center [707, 357] width 1415 height 714
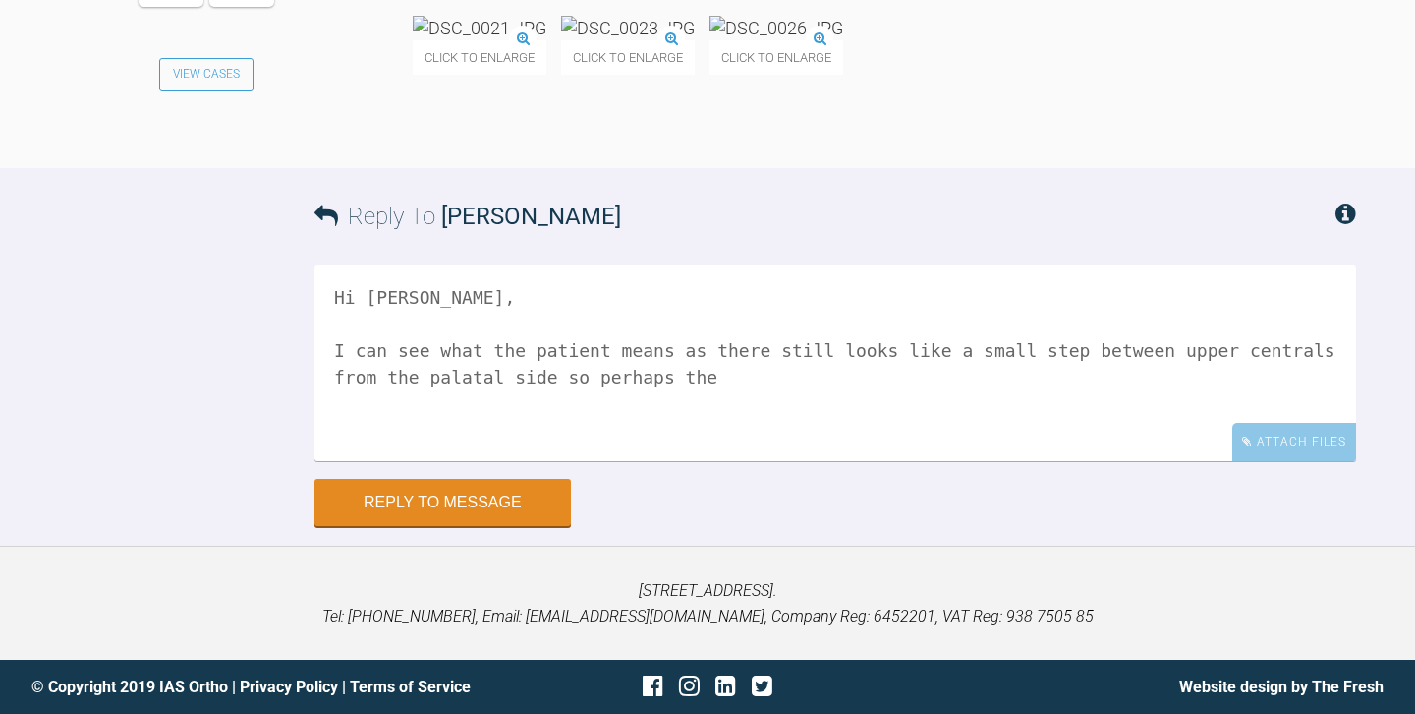
scroll to position [17894, 0]
click at [1354, 461] on textarea "Hi Owen, I can see what the patient means as there still looks like a small ste…" at bounding box center [836, 362] width 1042 height 197
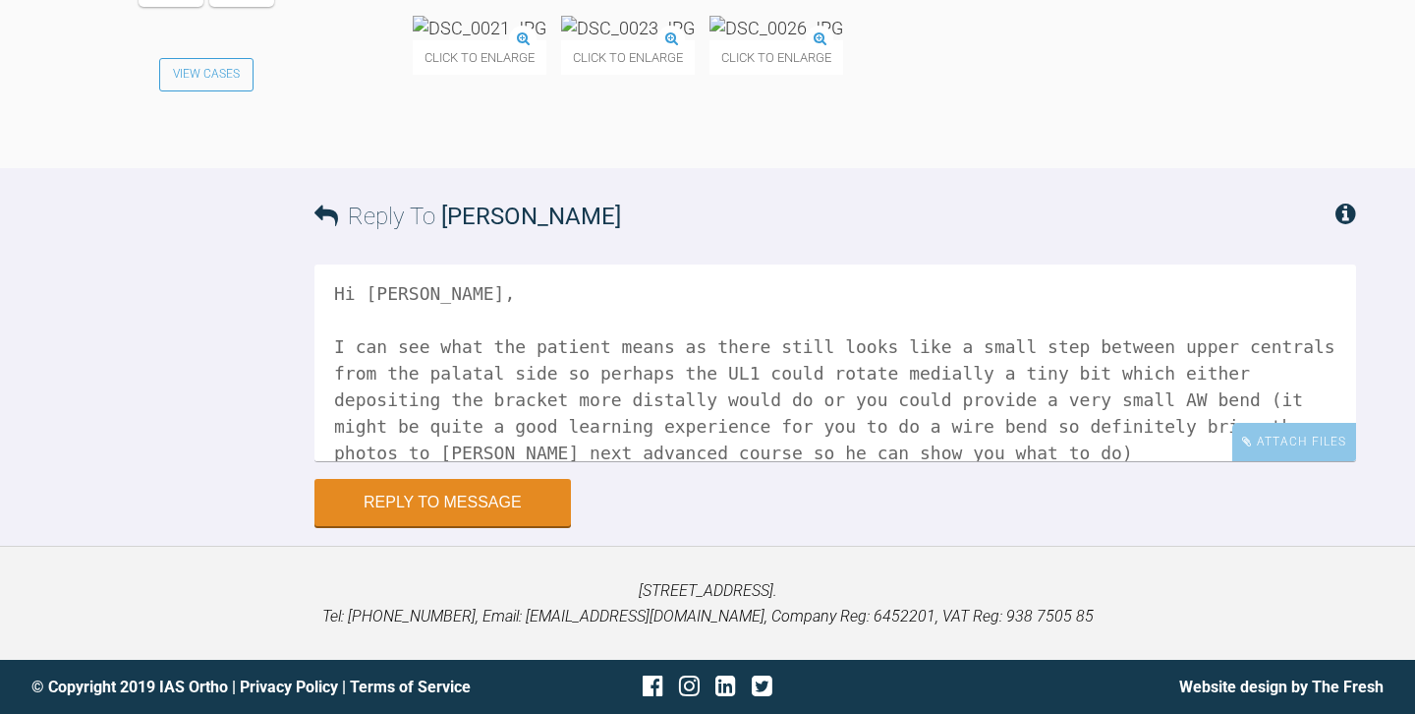
scroll to position [2, 0]
click at [732, 461] on textarea "Hi Owen, I can see what the patient means as there still looks like a small ste…" at bounding box center [836, 362] width 1042 height 197
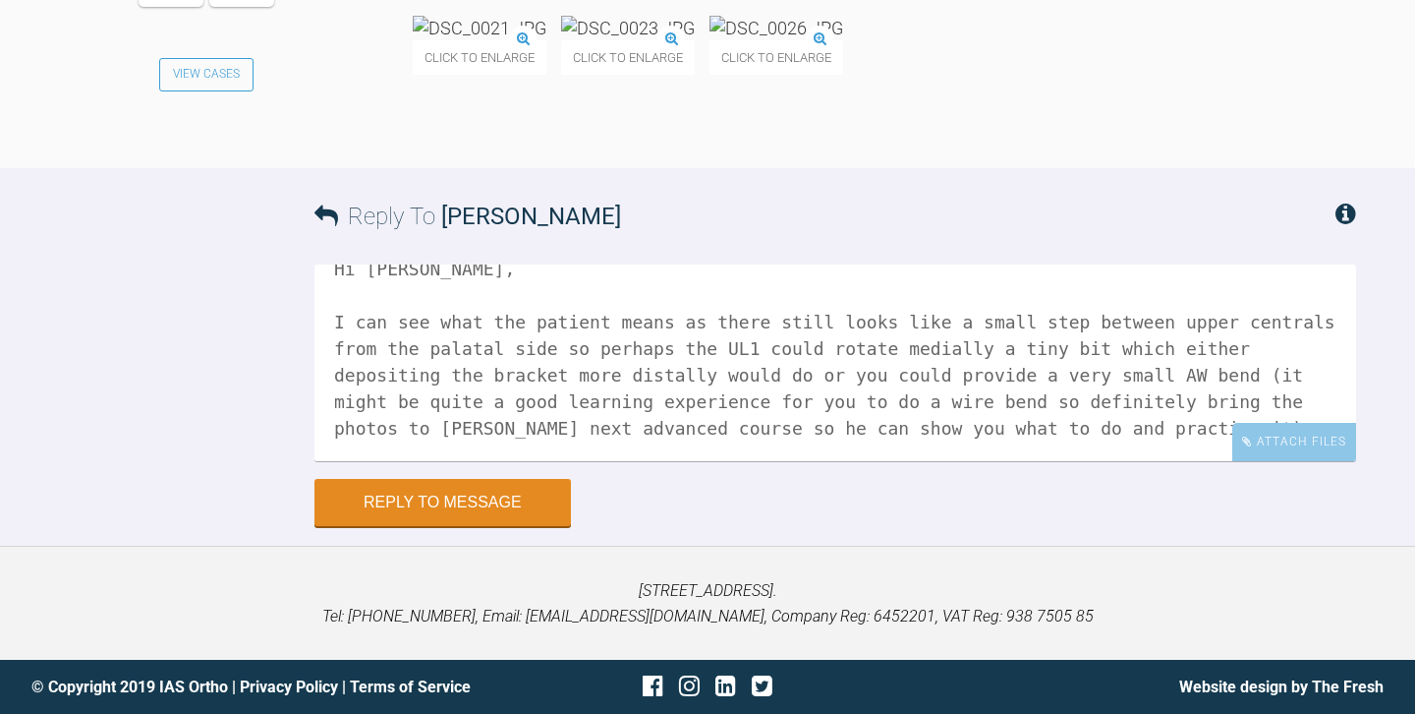
scroll to position [33, 0]
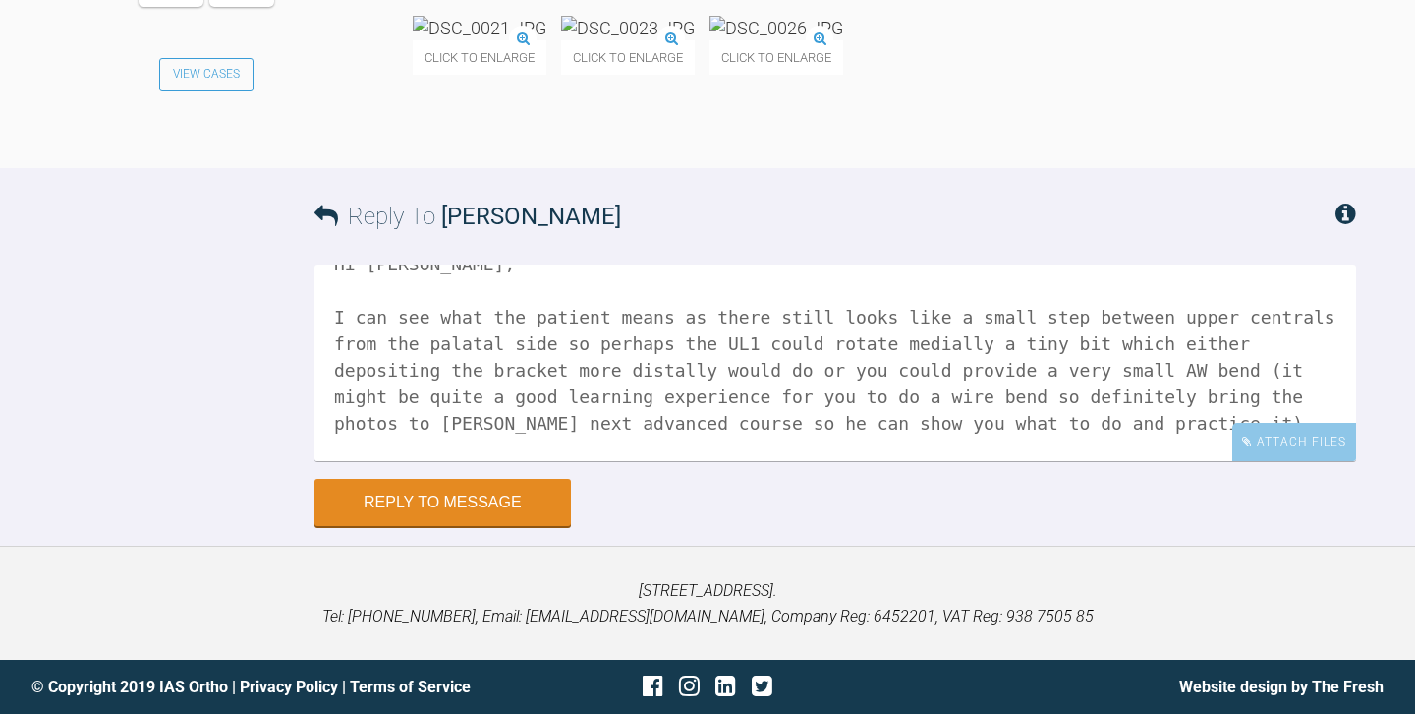
click at [676, 452] on textarea "Hi Owen, I can see what the patient means as there still looks like a small ste…" at bounding box center [836, 362] width 1042 height 197
click at [799, 456] on textarea "Hi Owen, I can see what the patient means as there still looks like a small ste…" at bounding box center [836, 362] width 1042 height 197
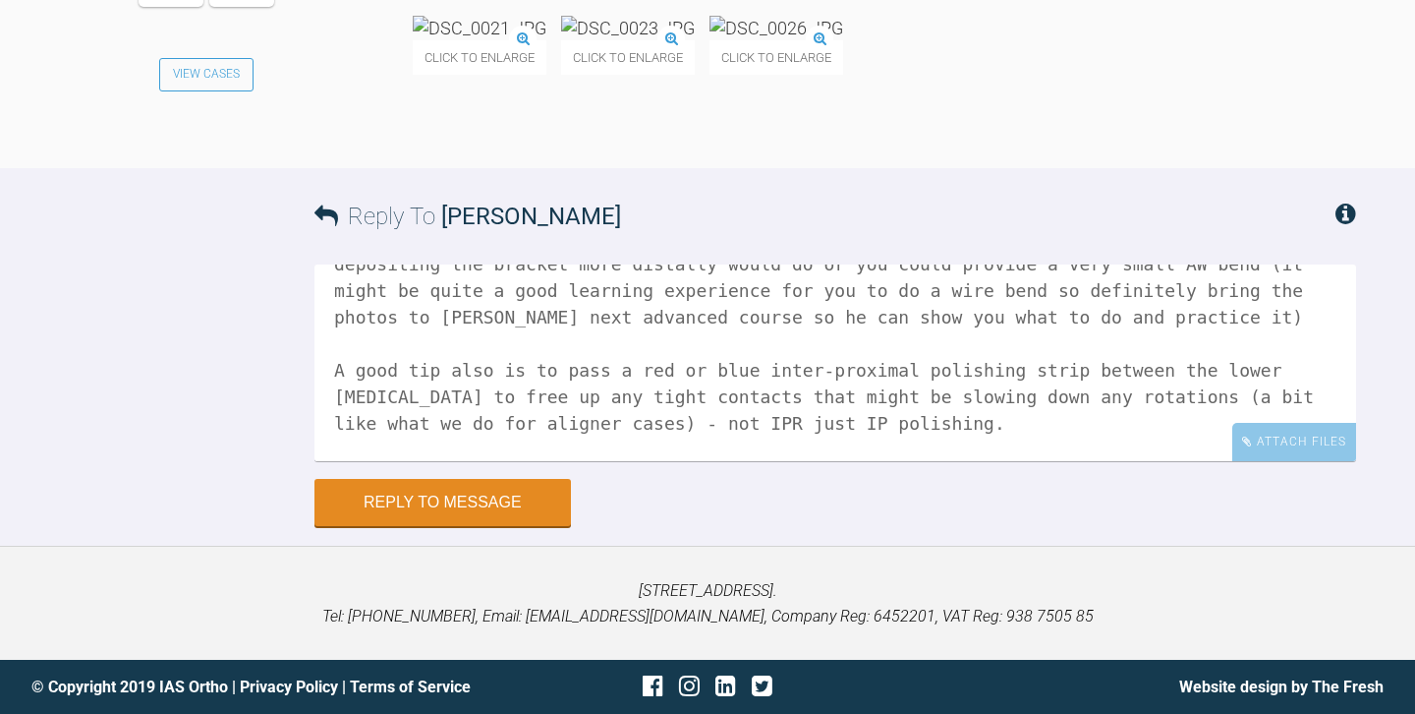
scroll to position [166, 0]
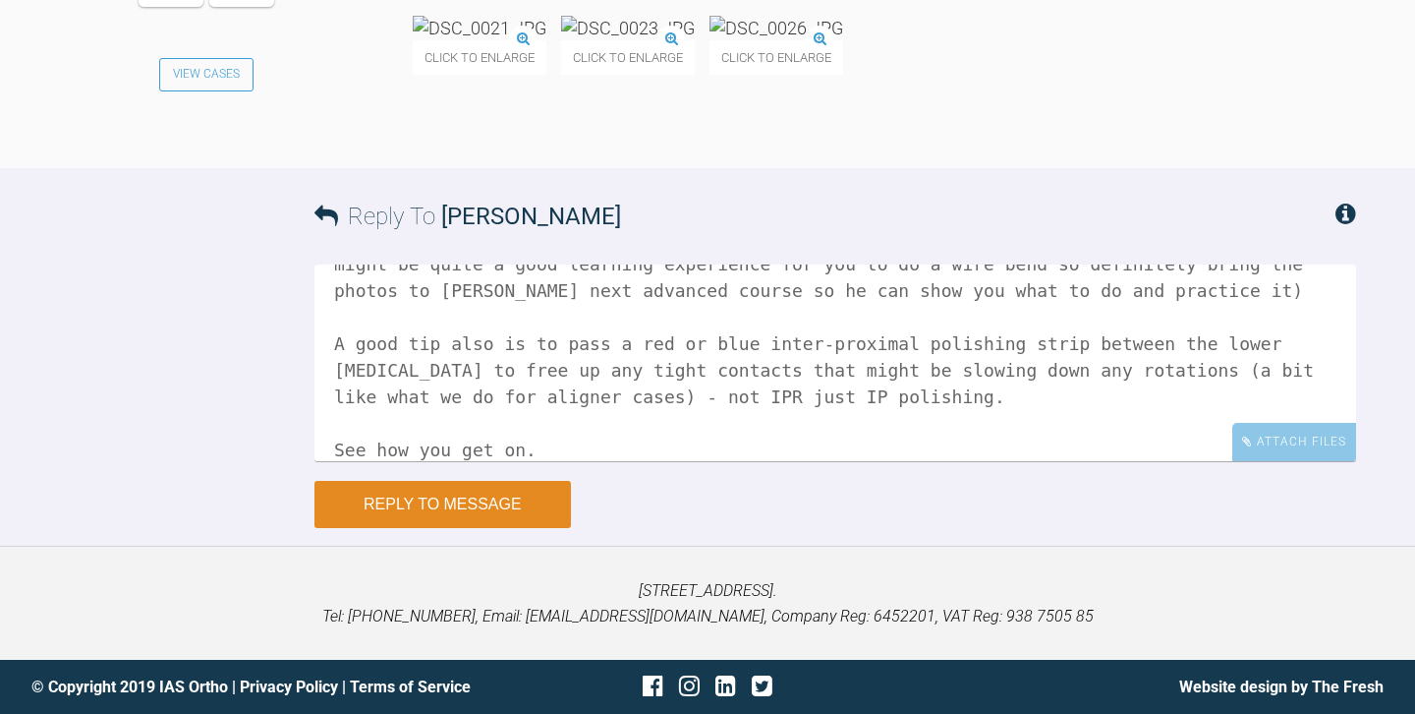
type textarea "Hi Owen, I can see what the patient means as there still looks like a small ste…"
click at [488, 510] on button "Reply to Message" at bounding box center [443, 504] width 257 height 47
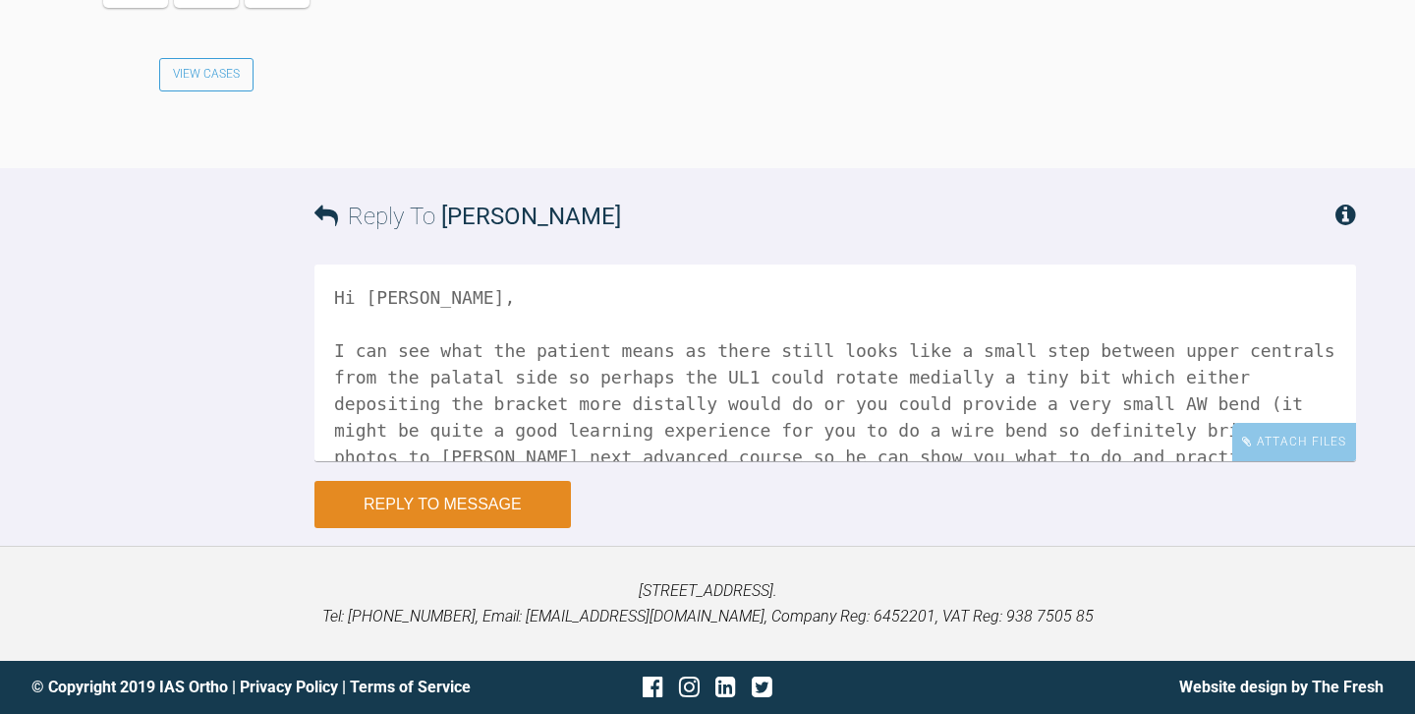
scroll to position [18516, 0]
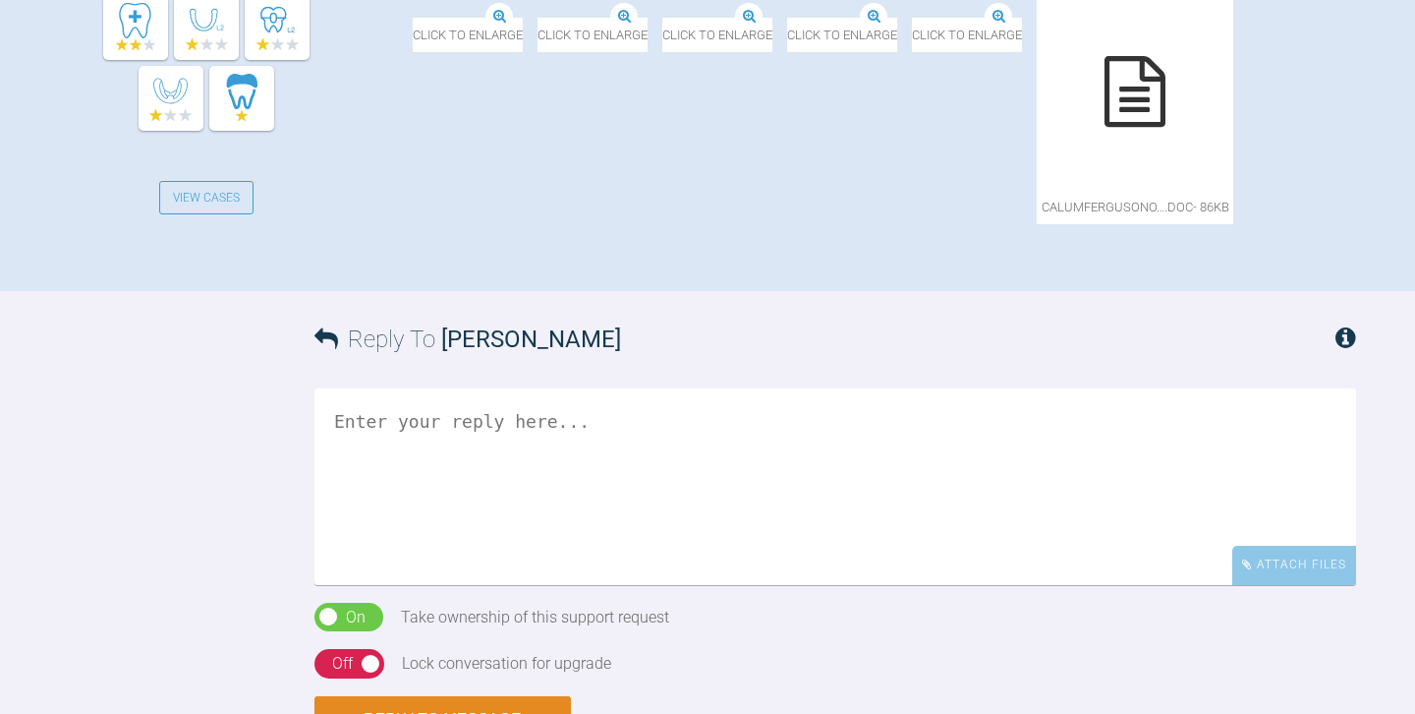
scroll to position [846, 0]
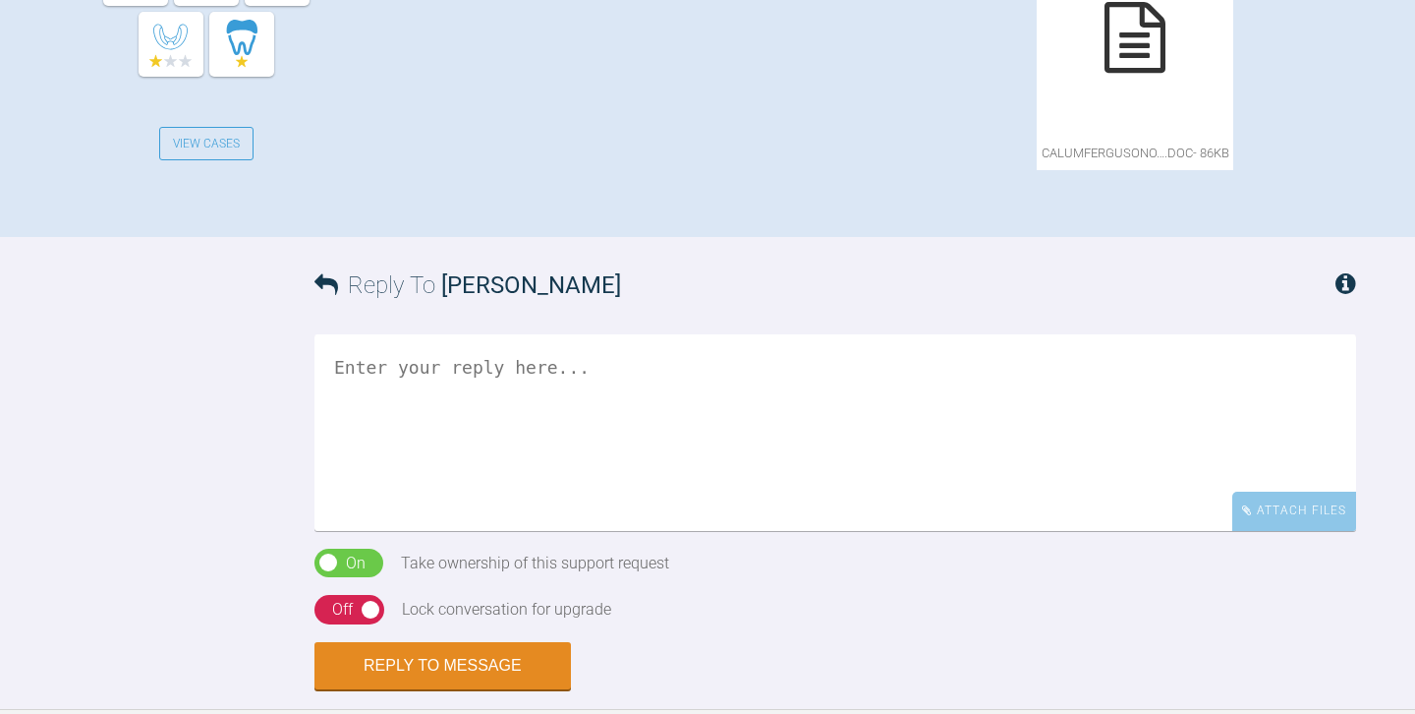
click at [1105, 73] on icon at bounding box center [1135, 37] width 61 height 71
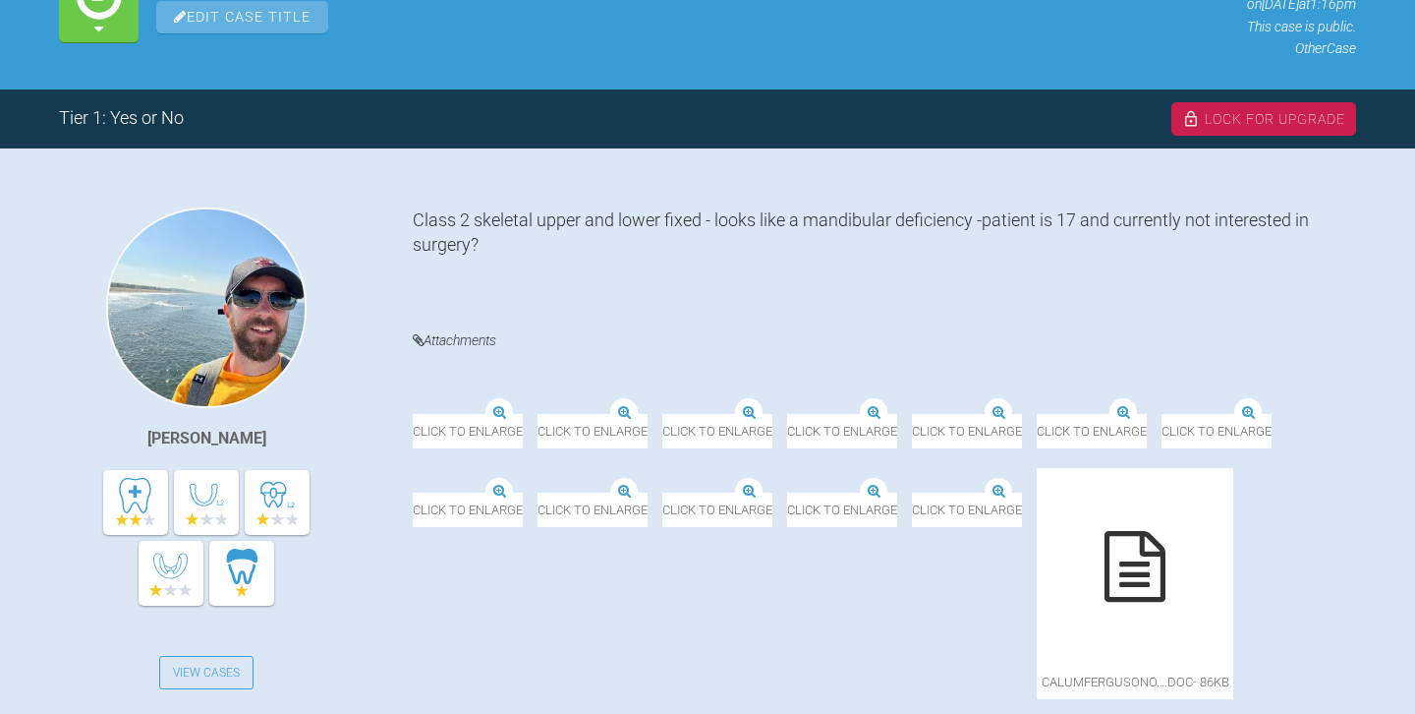
scroll to position [344, 0]
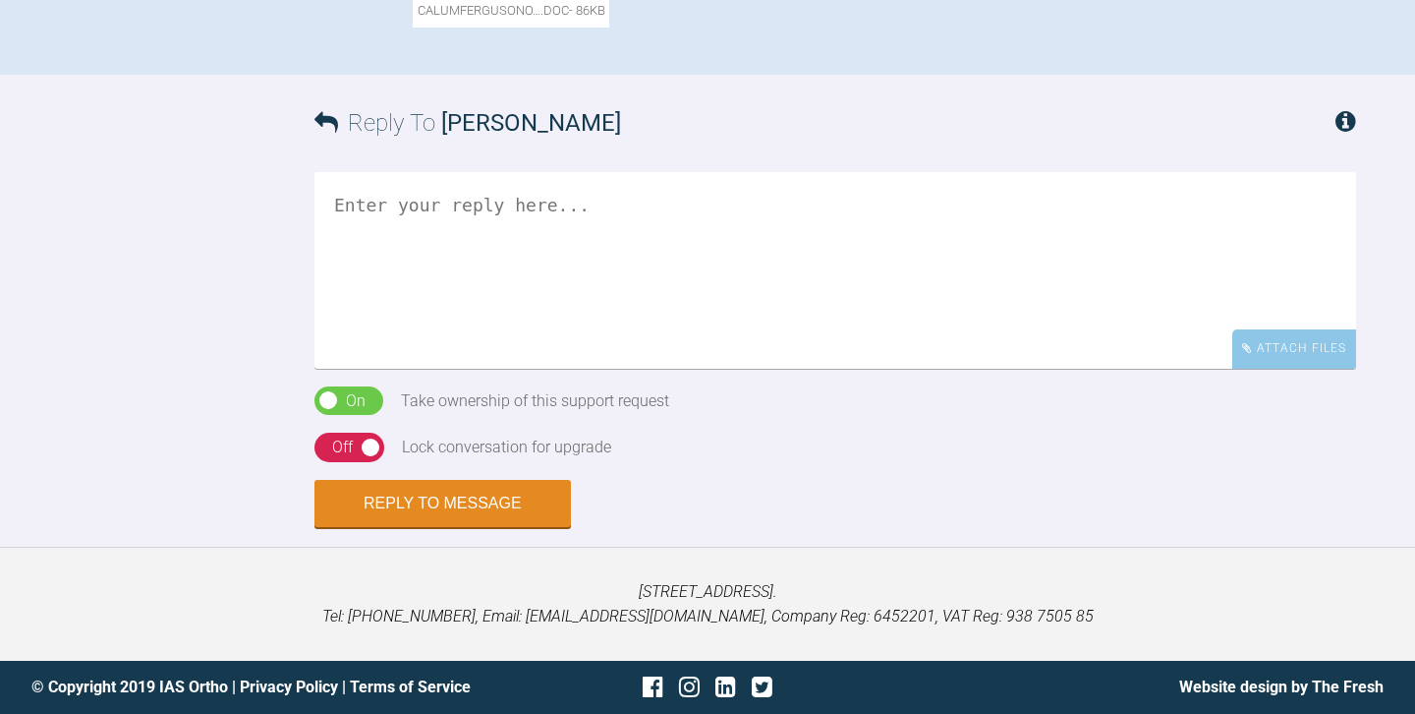
click at [590, 270] on textarea at bounding box center [836, 270] width 1042 height 197
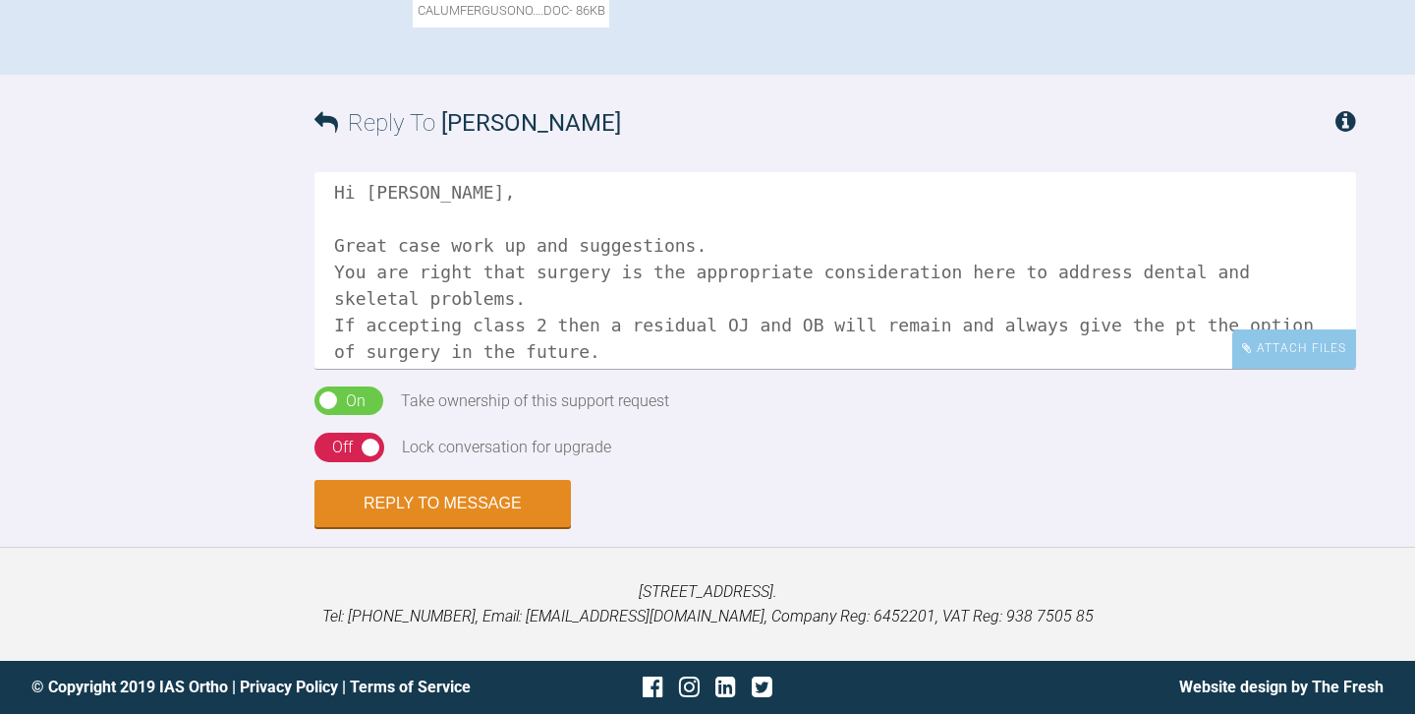
scroll to position [6, 0]
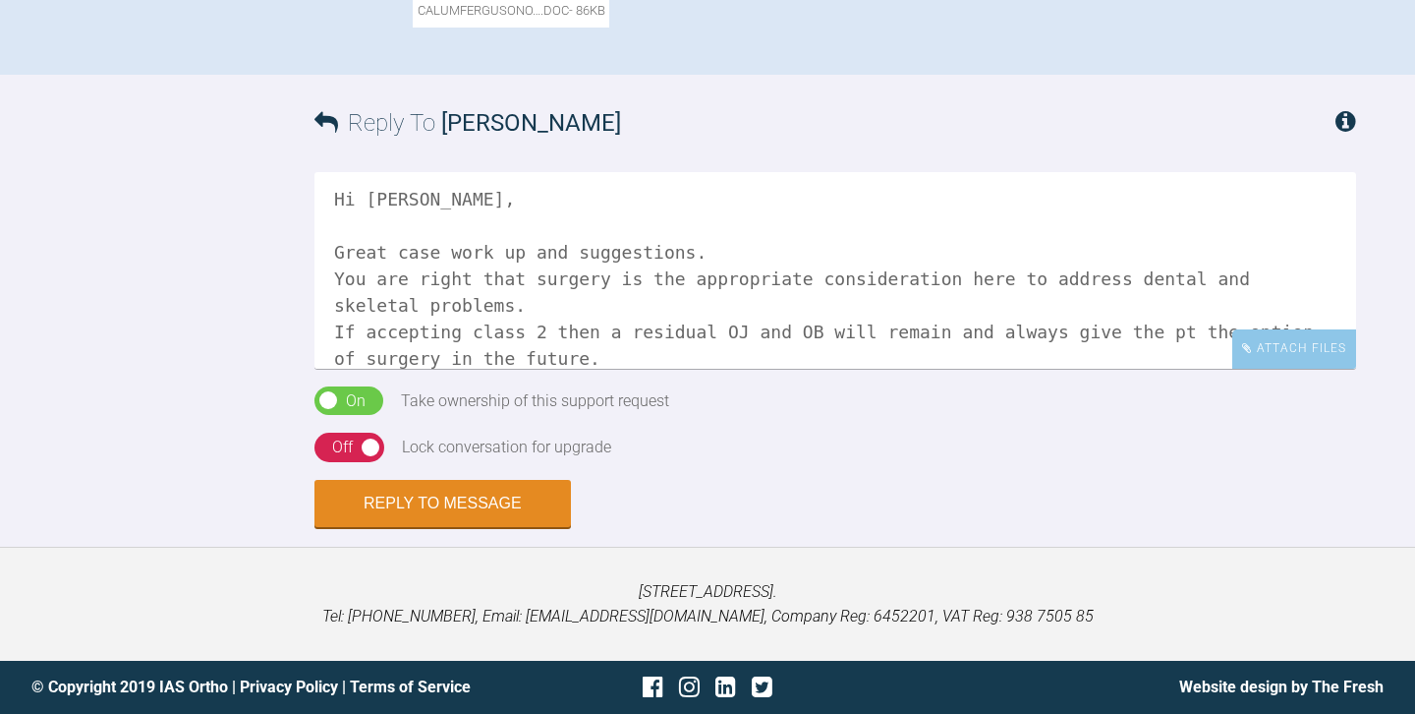
click at [816, 309] on textarea "Hi [PERSON_NAME], Great case work up and suggestions. You are right that surger…" at bounding box center [836, 270] width 1042 height 197
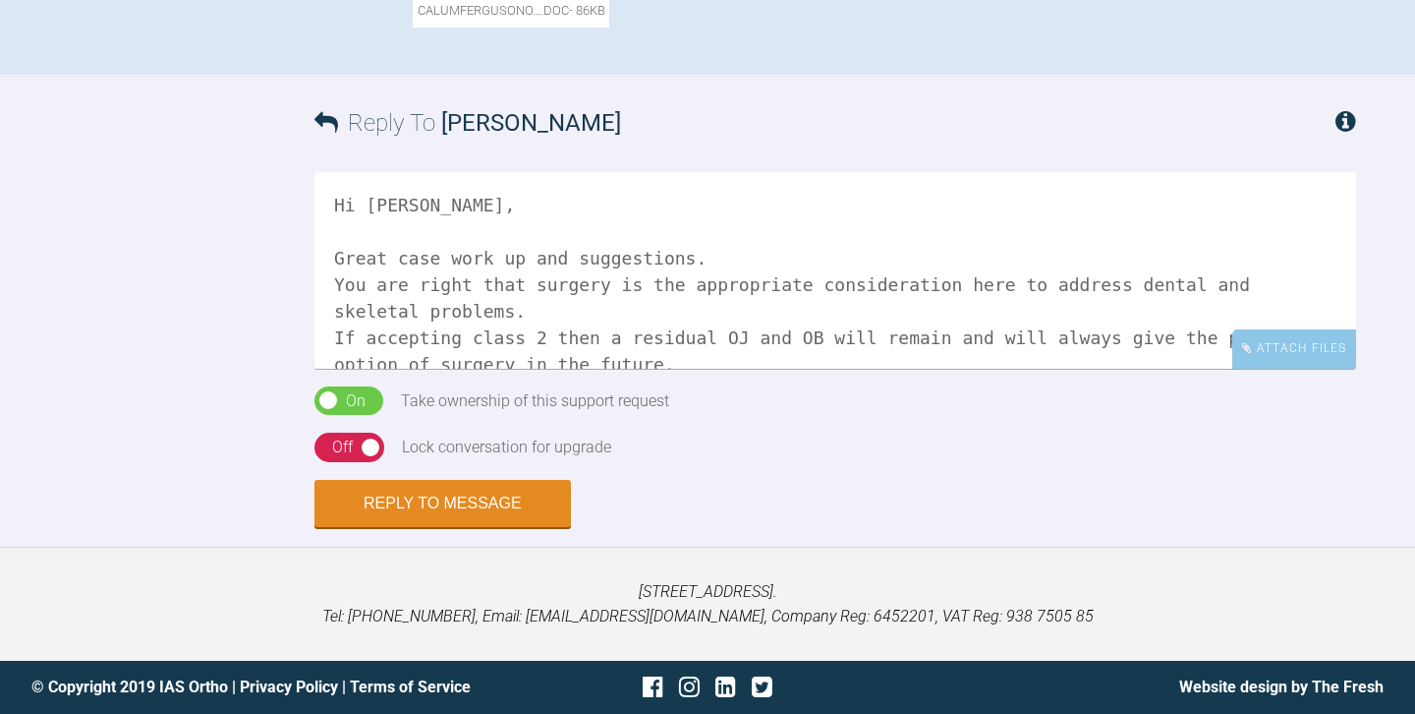
scroll to position [1312, 0]
click at [1275, 369] on textarea "Hi Owen, Great case work up and suggestions. You are right that surgery is the …" at bounding box center [836, 270] width 1042 height 197
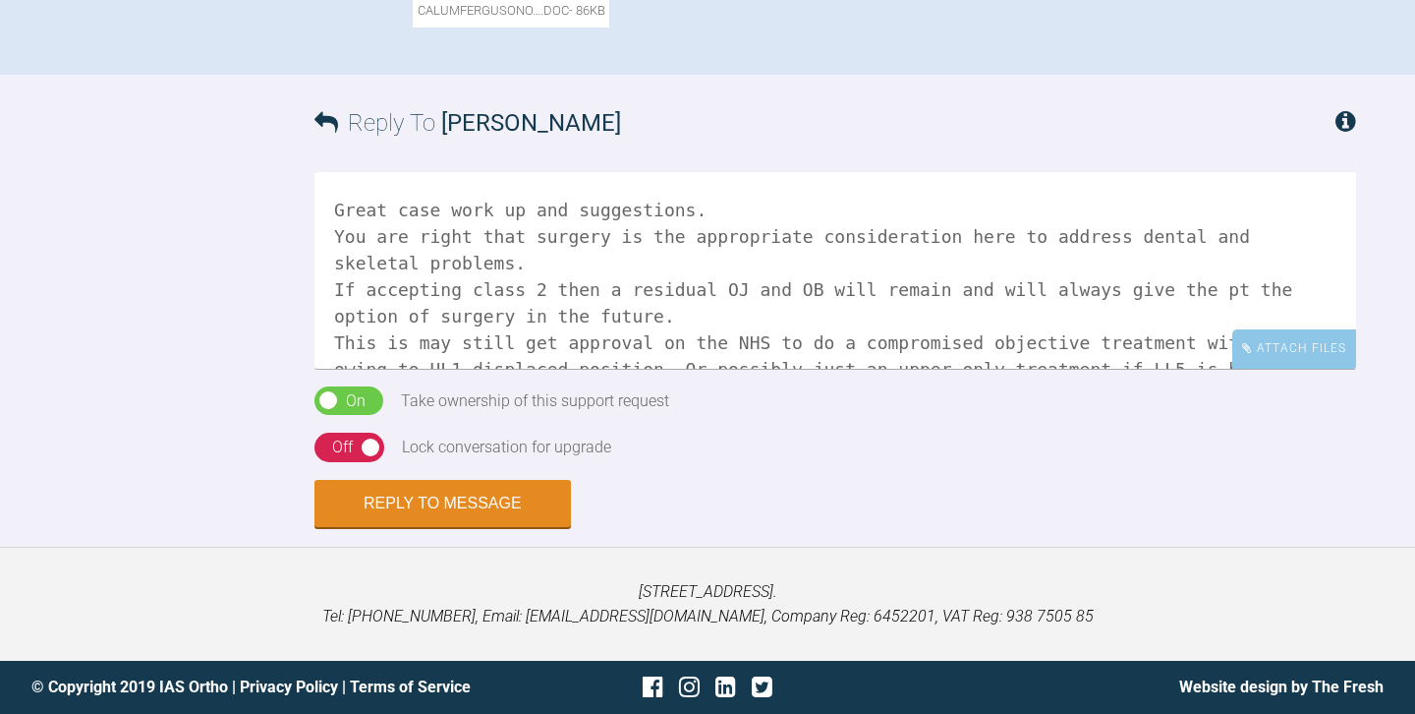
scroll to position [99, 0]
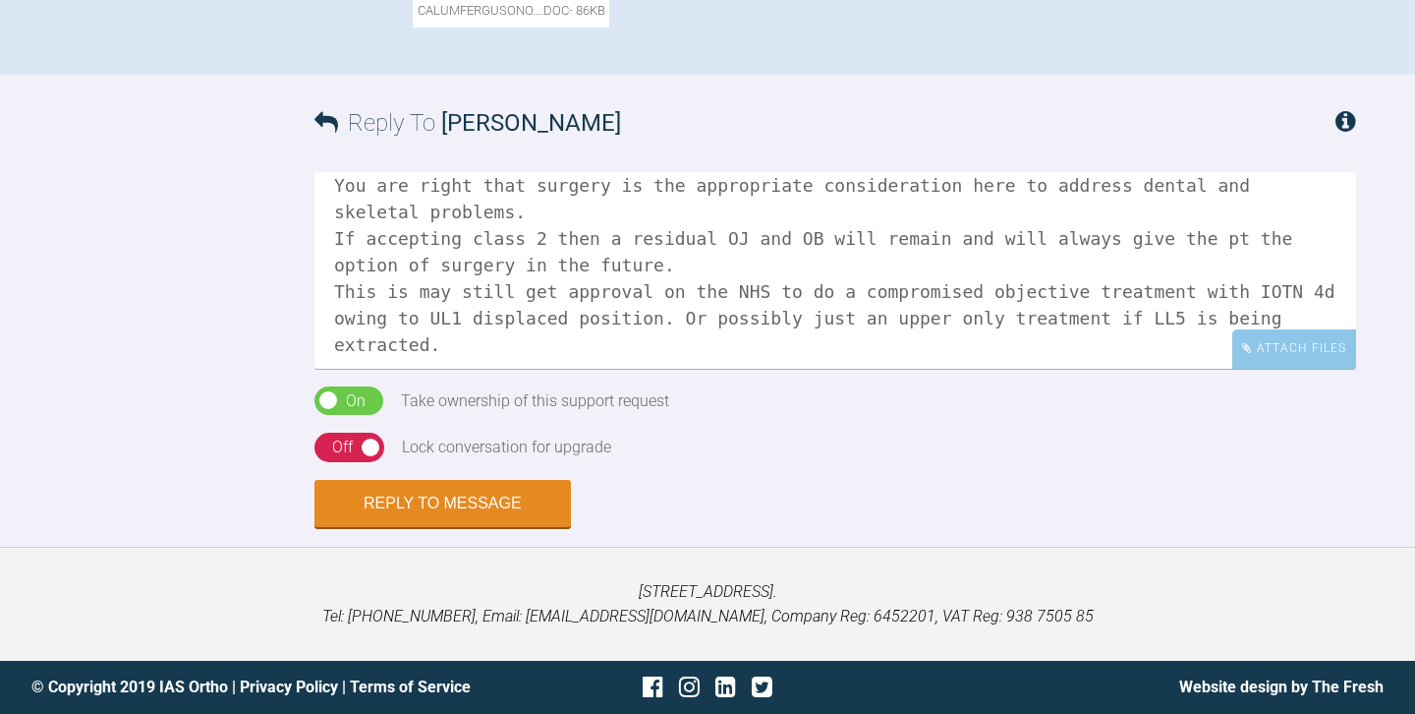
type textarea "Hi Owen, Great case work up and suggestions. You are right that surgery is the …"
click at [348, 442] on div "Off" at bounding box center [342, 447] width 21 height 26
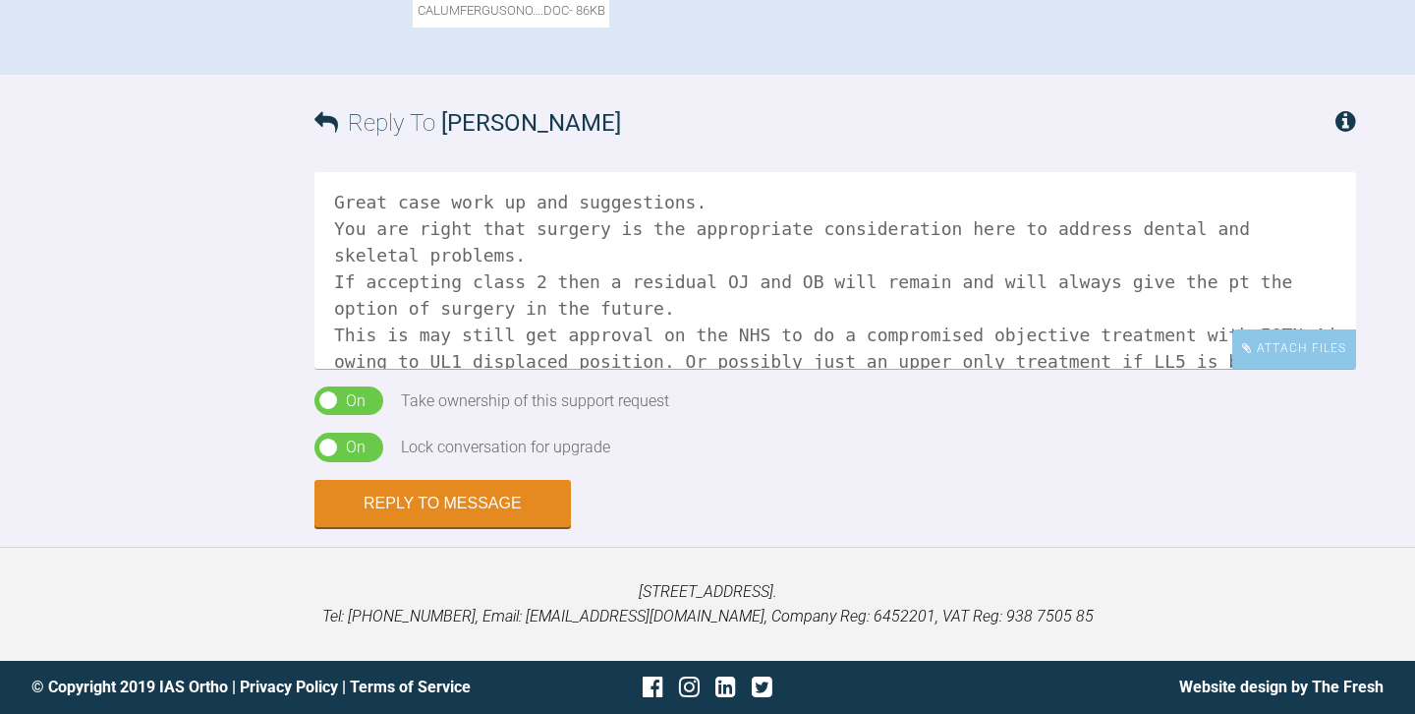
scroll to position [52, 0]
click at [887, 338] on textarea "Hi Owen, Great case work up and suggestions. You are right that surgery is the …" at bounding box center [836, 270] width 1042 height 197
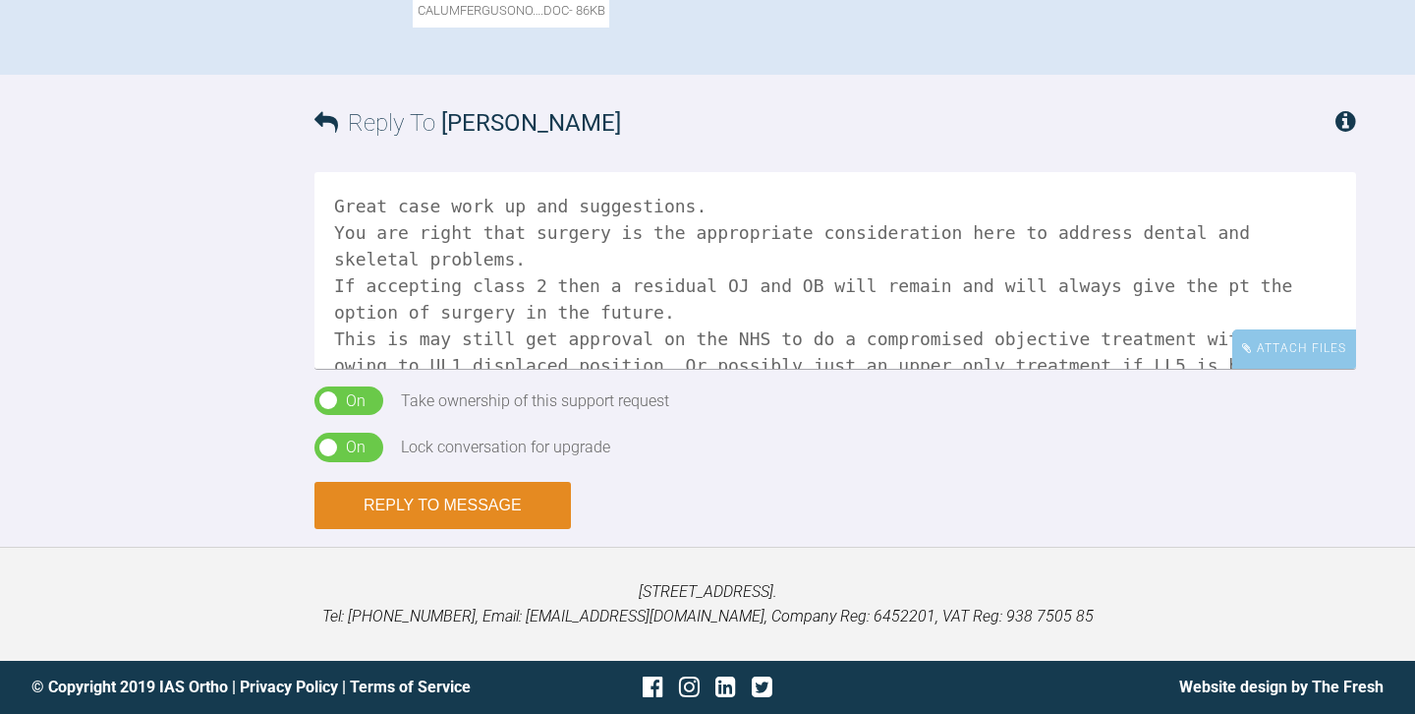
click at [484, 523] on button "Reply to Message" at bounding box center [443, 505] width 257 height 47
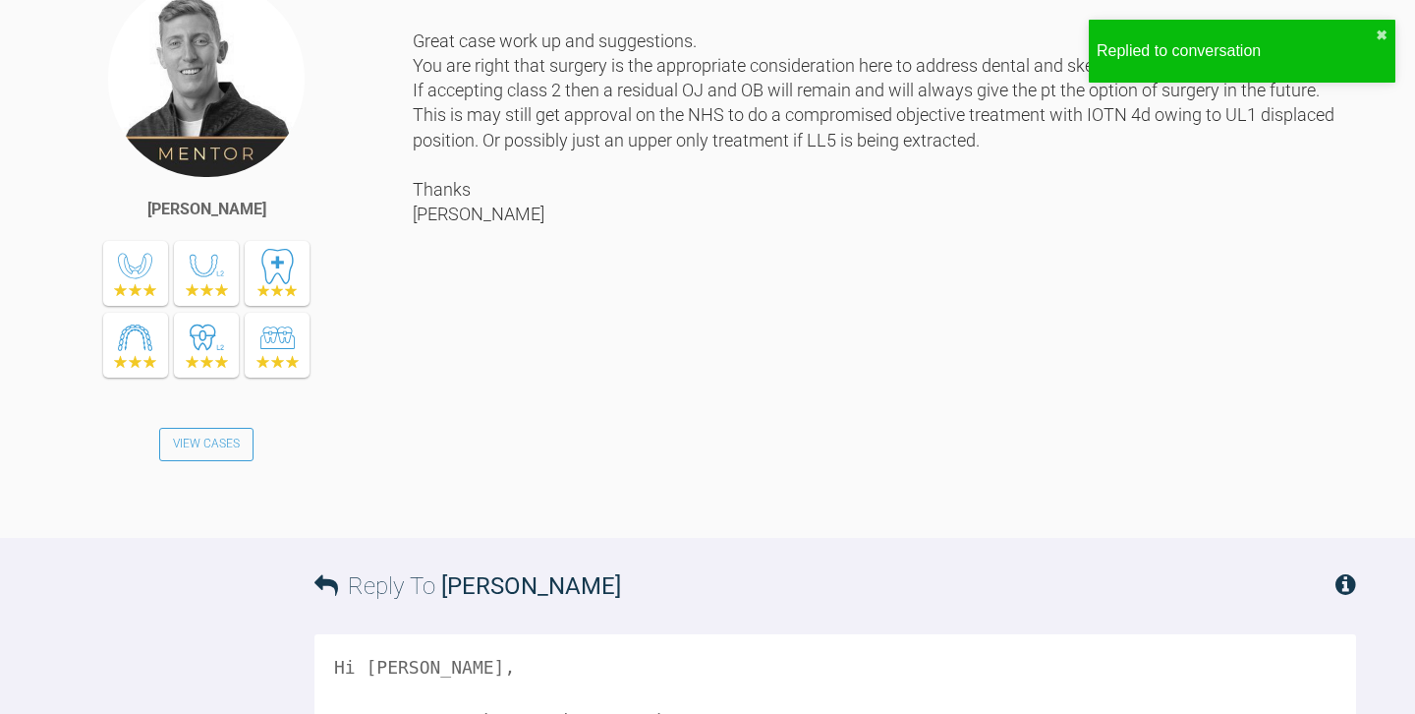
scroll to position [1167, 0]
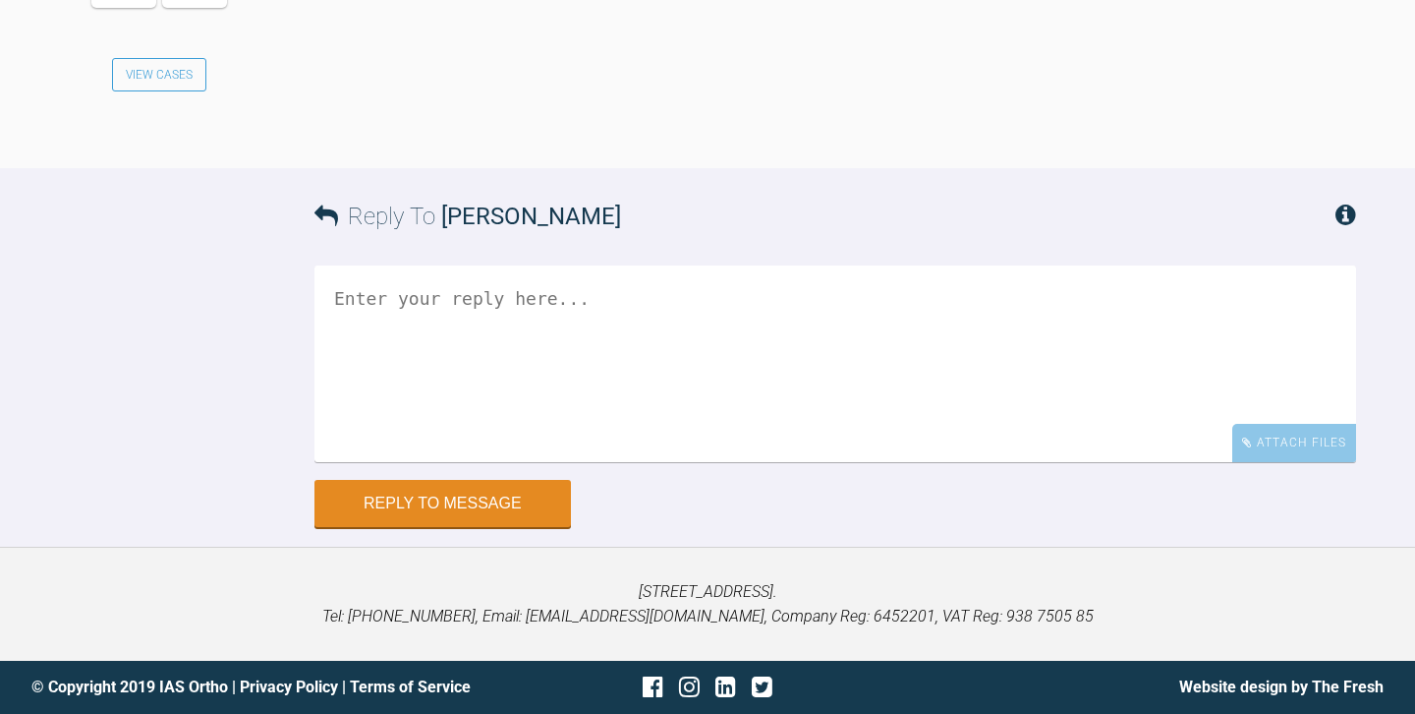
scroll to position [41220, 0]
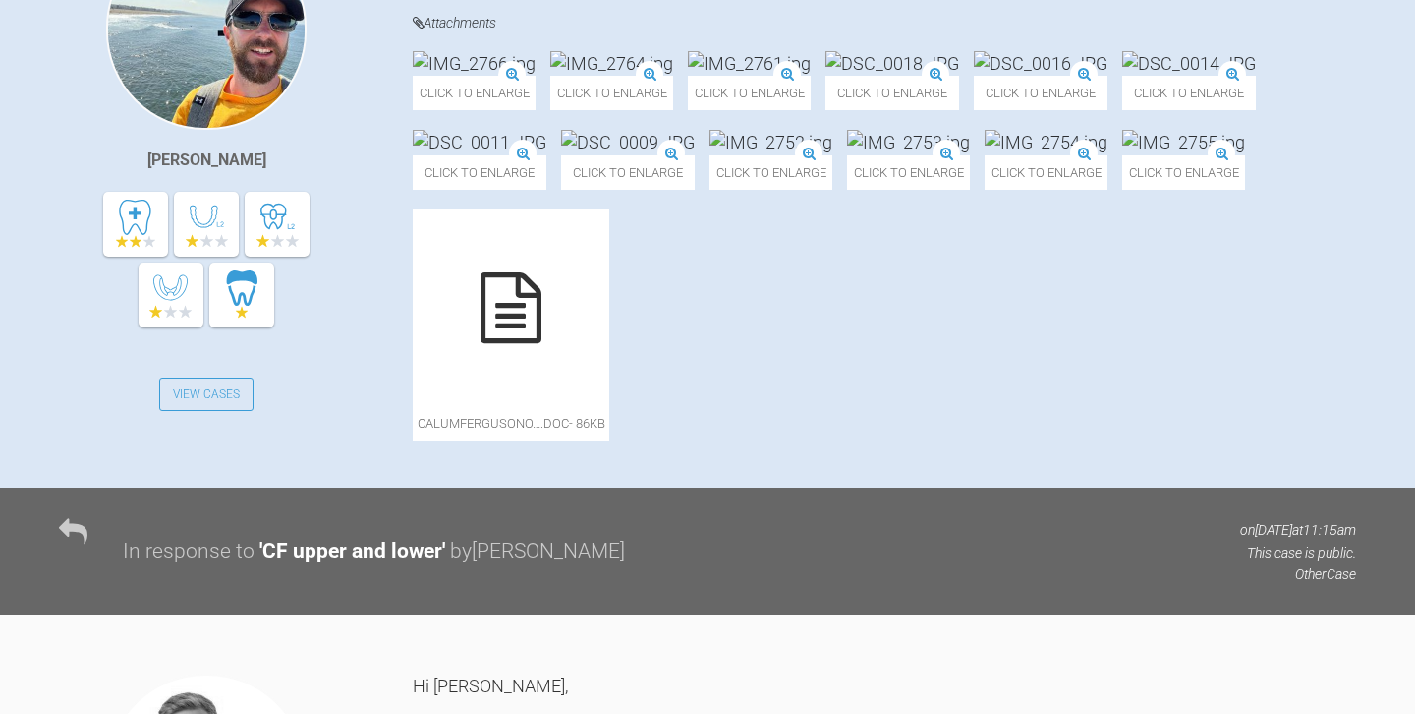
scroll to position [571, 0]
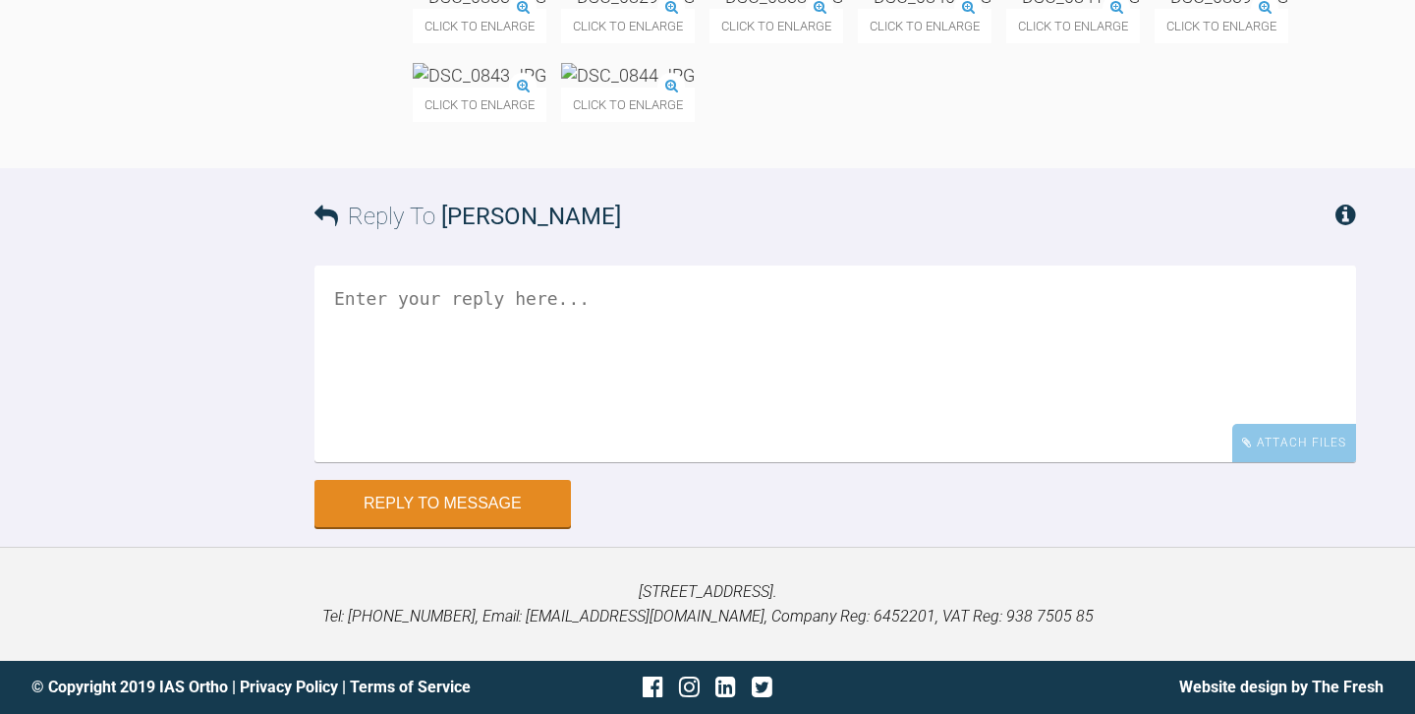
scroll to position [26694, 0]
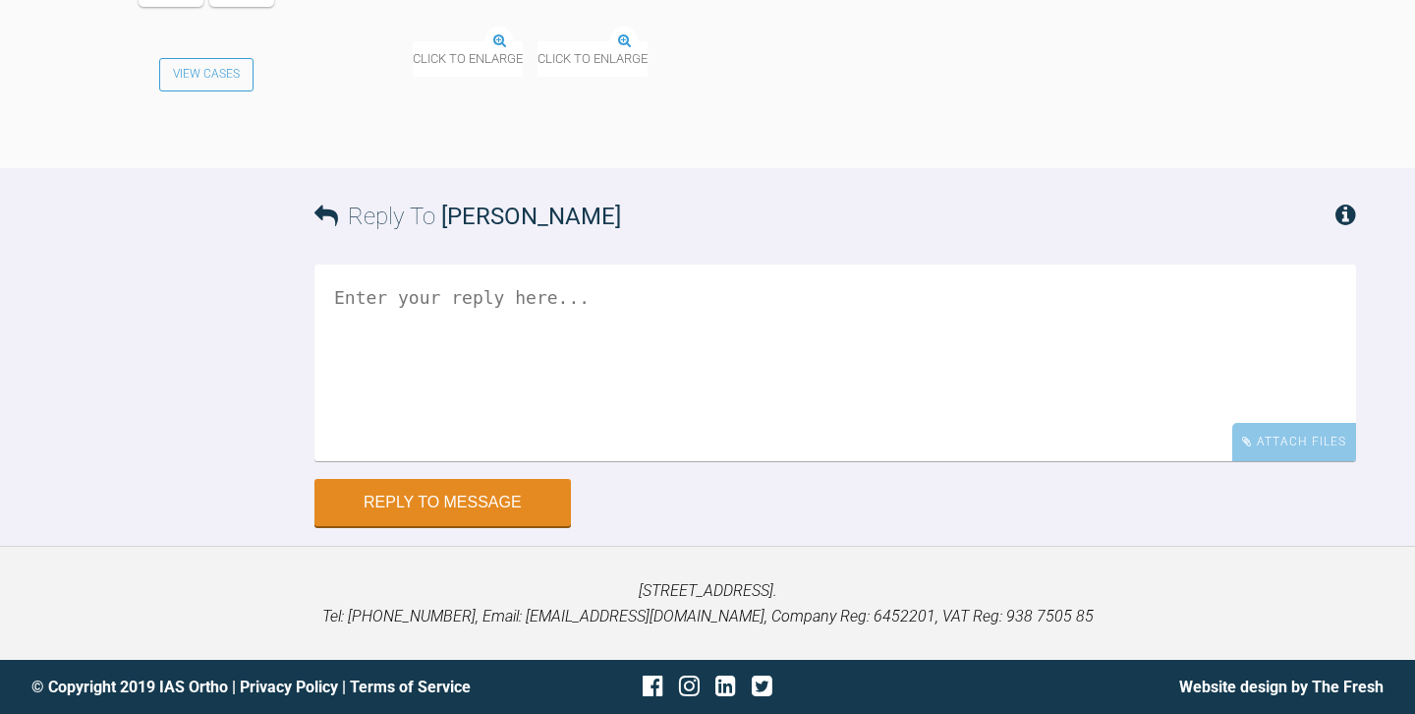
scroll to position [32142, 0]
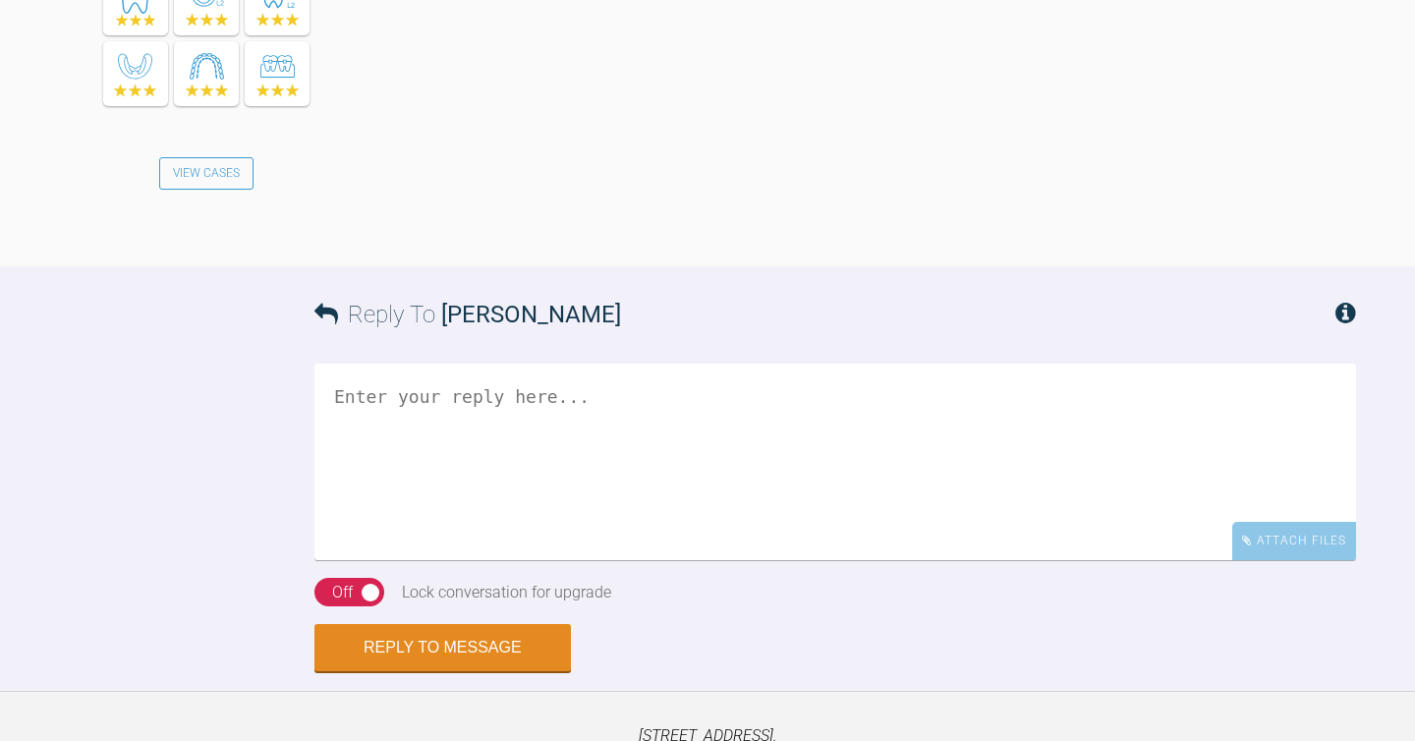
scroll to position [2771, 0]
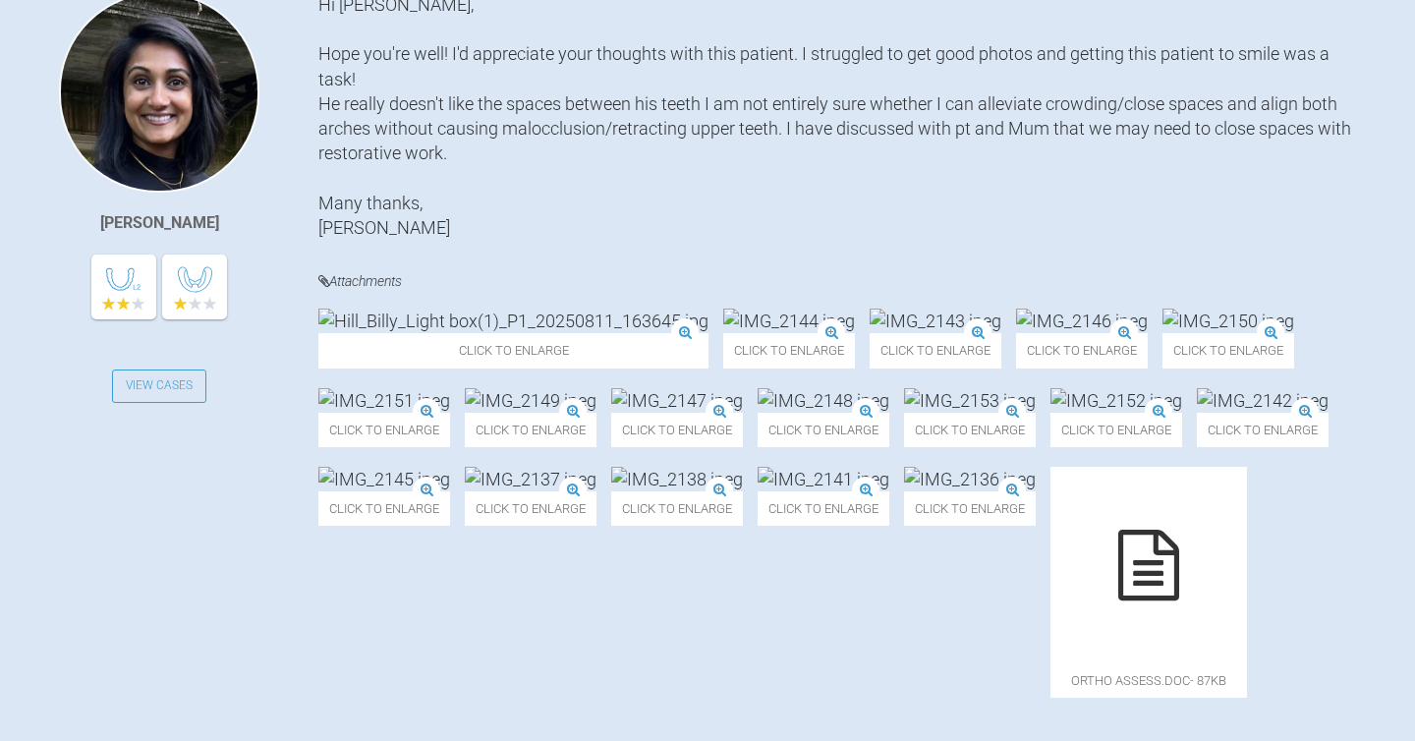
scroll to position [316, 0]
